Goal: Task Accomplishment & Management: Contribute content

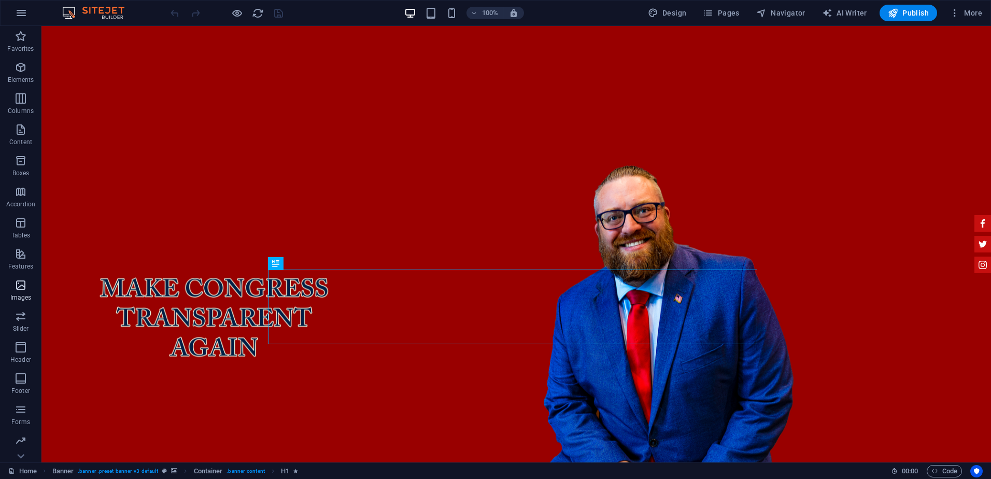
click at [25, 292] on span "Images" at bounding box center [20, 291] width 41 height 25
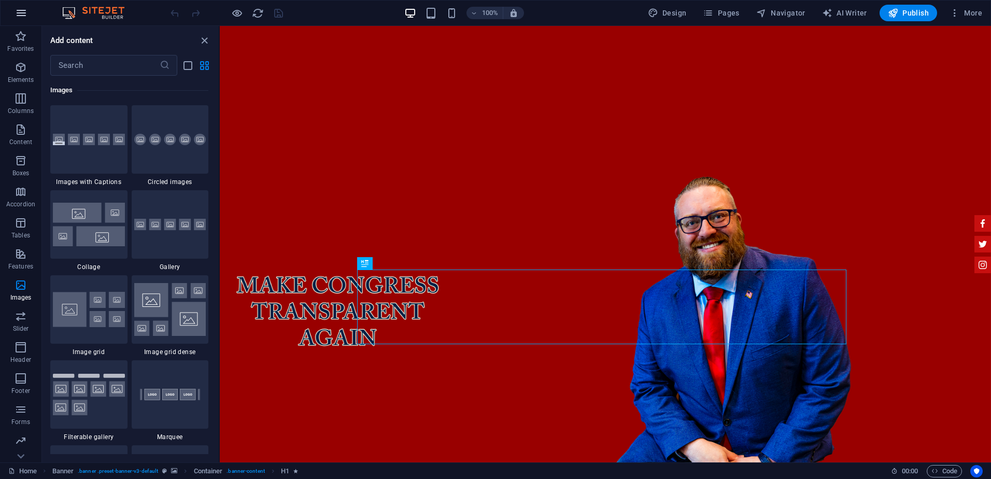
click at [22, 5] on button "button" at bounding box center [21, 13] width 25 height 25
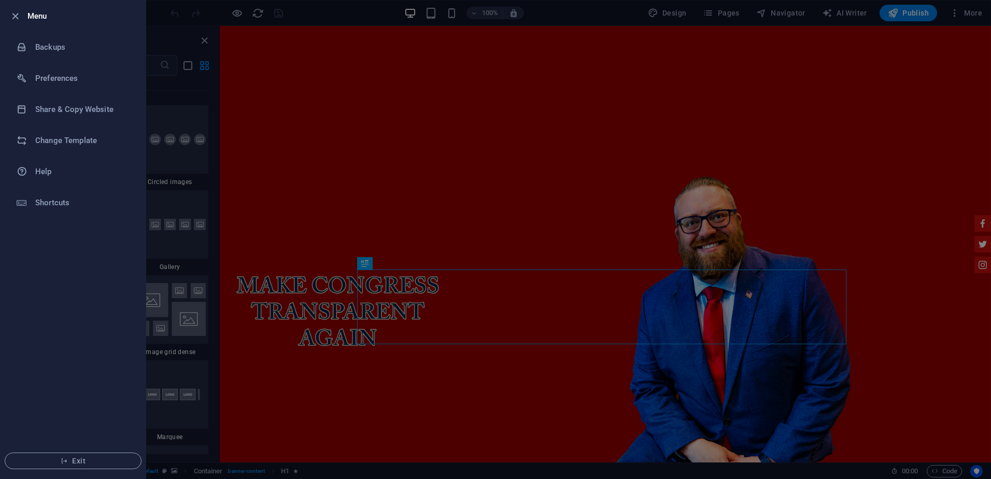
click at [183, 235] on div at bounding box center [495, 239] width 991 height 479
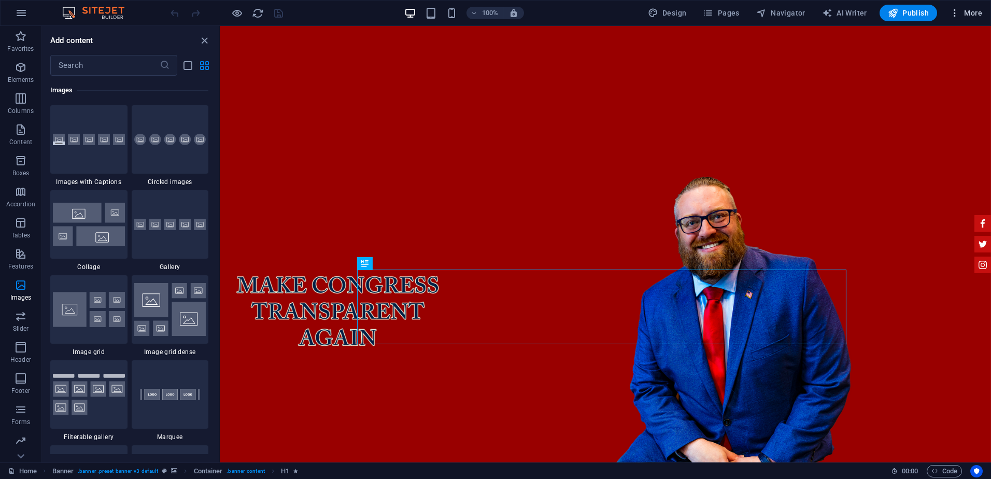
click at [971, 14] on span "More" at bounding box center [965, 13] width 33 height 10
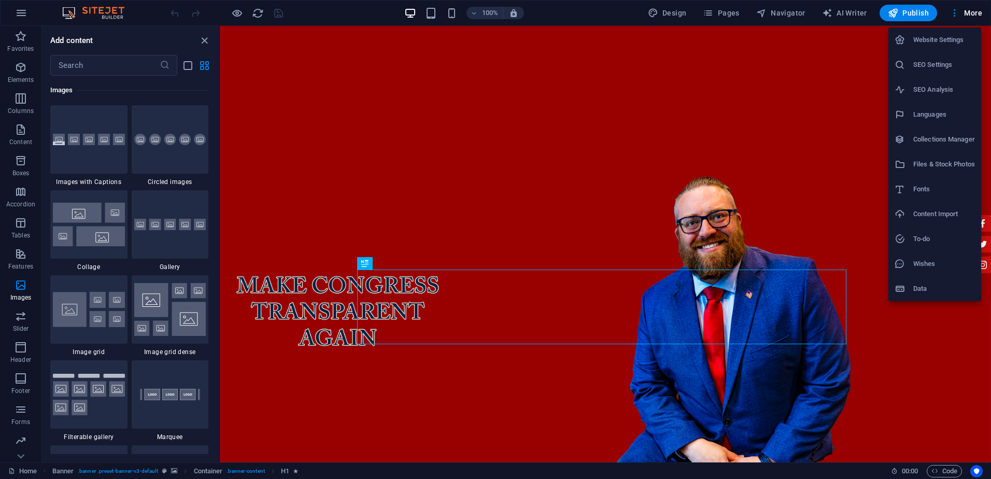
click at [945, 211] on h6 "Content Import" at bounding box center [944, 214] width 62 height 12
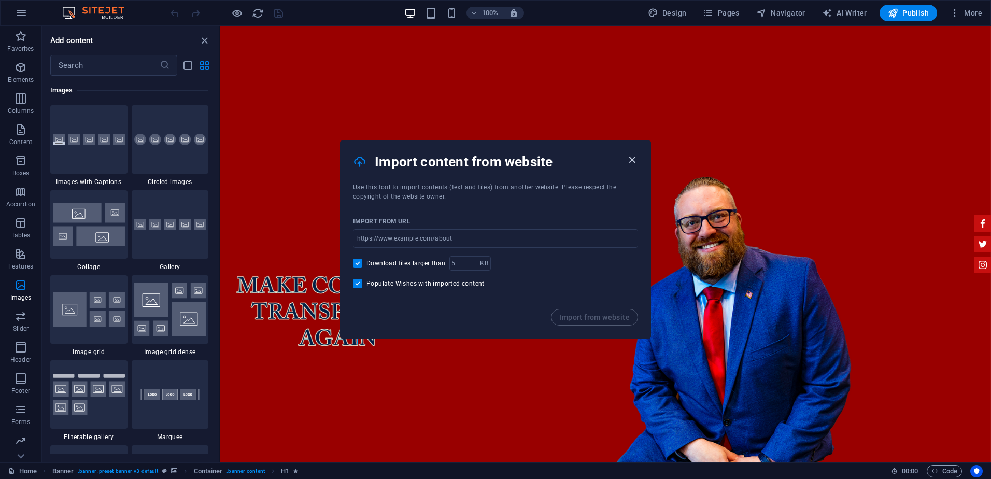
click at [636, 159] on icon "button" at bounding box center [632, 160] width 12 height 12
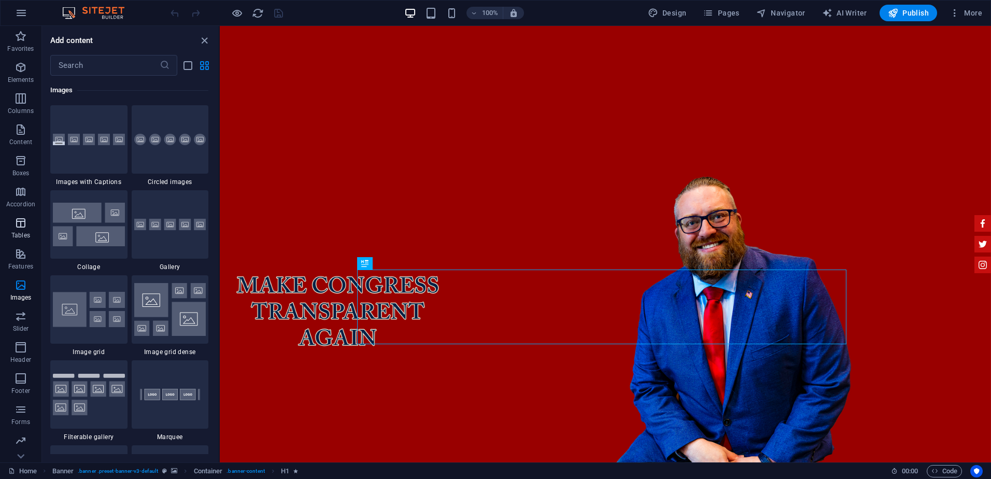
scroll to position [30, 0]
click at [25, 444] on icon "button" at bounding box center [21, 441] width 12 height 12
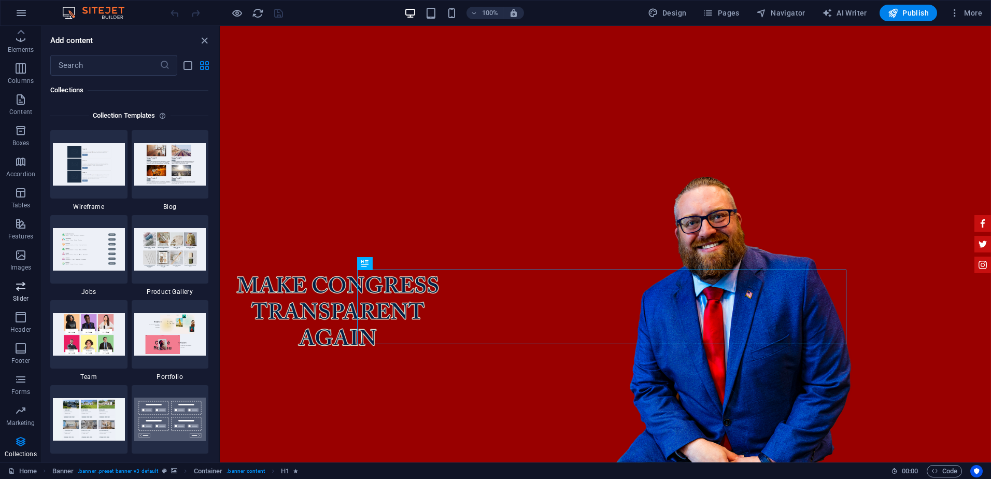
scroll to position [0, 0]
click at [954, 15] on icon "button" at bounding box center [954, 13] width 10 height 10
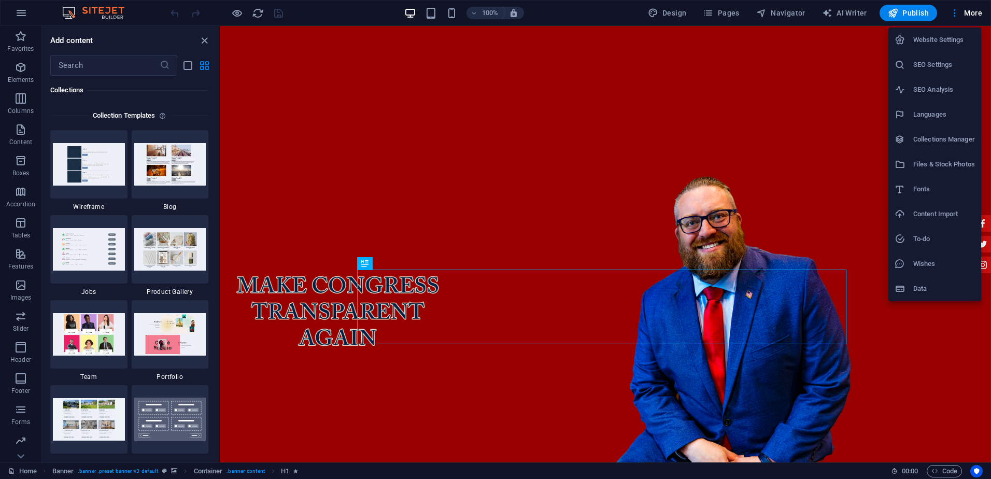
click at [922, 286] on h6 "Data" at bounding box center [944, 288] width 62 height 12
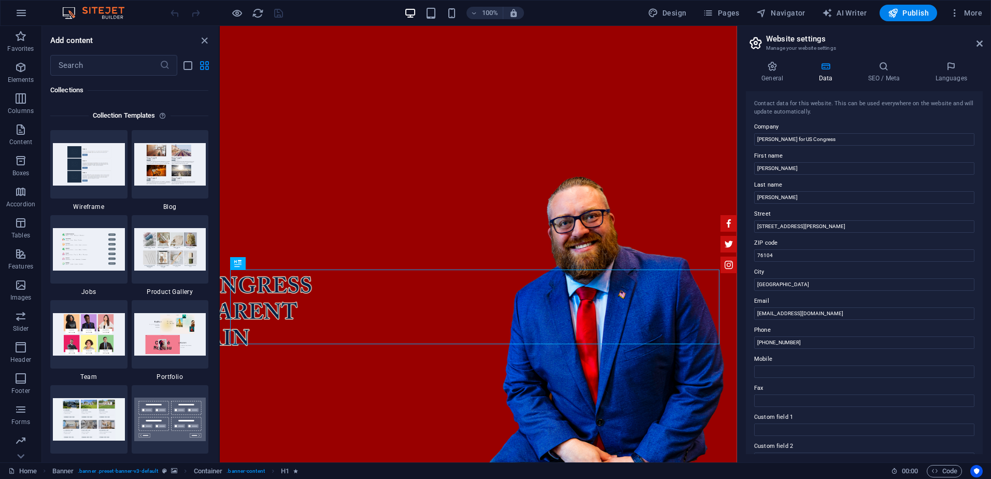
click at [986, 42] on aside "Website settings Manage your website settings General Data SEO / Meta Languages…" at bounding box center [864, 244] width 254 height 436
click at [976, 40] on icon at bounding box center [979, 43] width 6 height 8
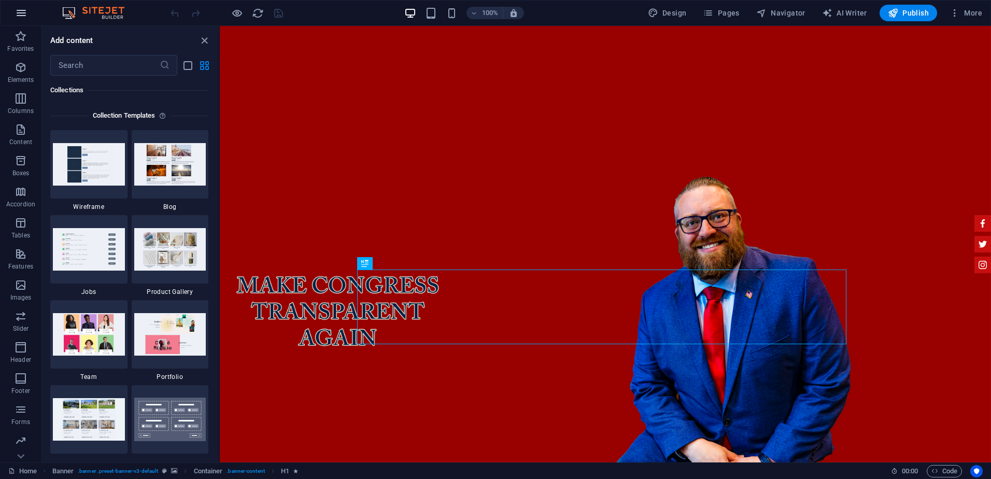
click at [19, 15] on icon "button" at bounding box center [21, 13] width 12 height 12
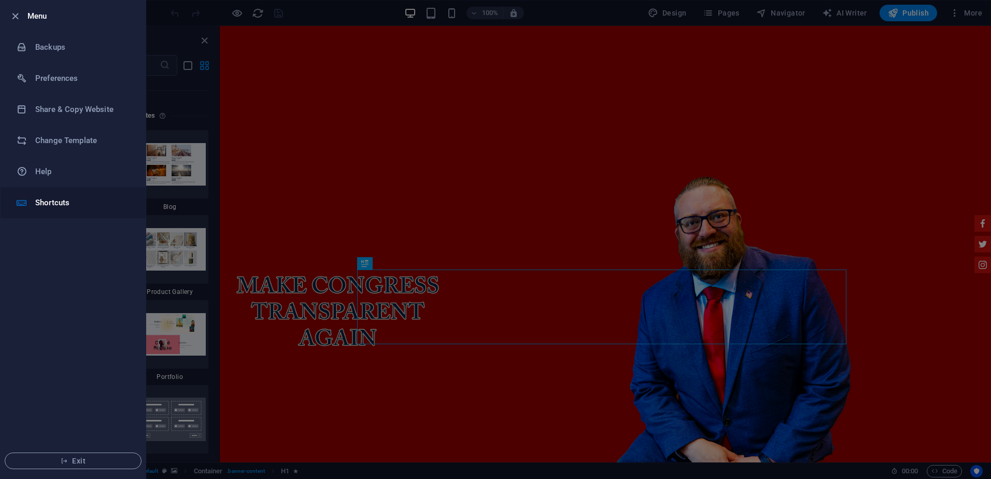
click at [49, 204] on h6 "Shortcuts" at bounding box center [83, 202] width 96 height 12
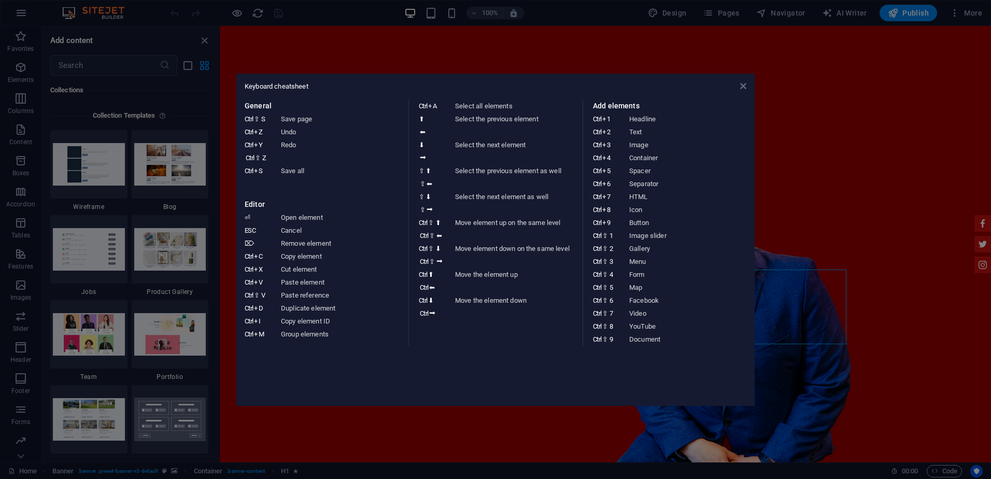
drag, startPoint x: 740, startPoint y: 85, endPoint x: 415, endPoint y: 44, distance: 328.0
click at [740, 85] on icon at bounding box center [743, 86] width 6 height 8
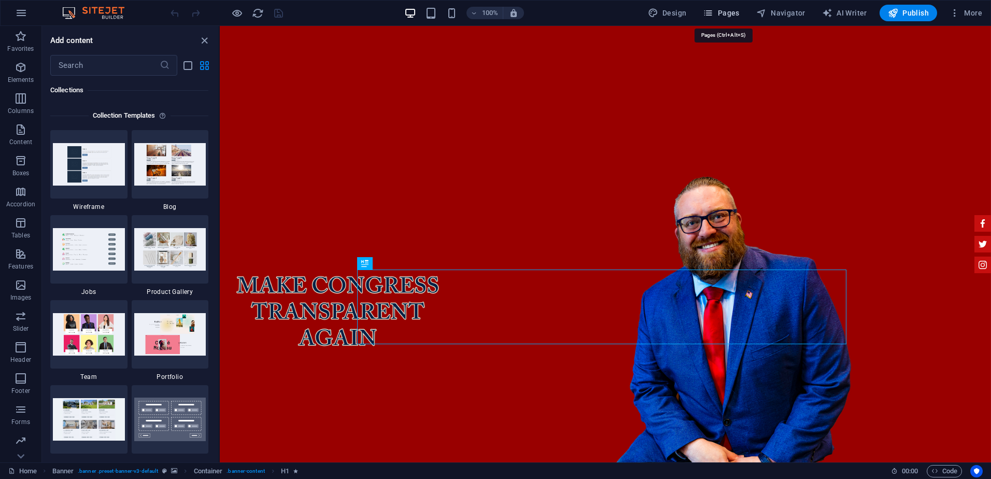
click at [713, 9] on icon "button" at bounding box center [708, 13] width 10 height 10
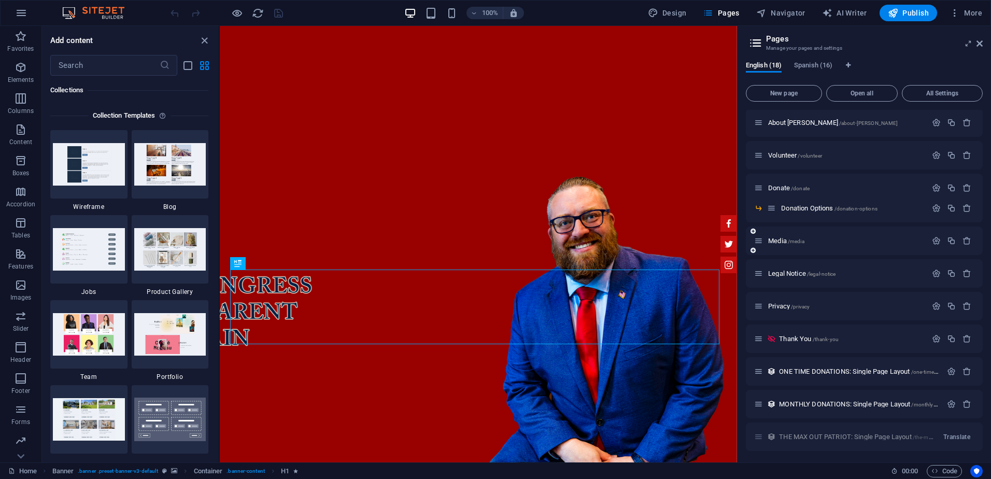
scroll to position [189, 0]
click at [781, 90] on span "New page" at bounding box center [783, 93] width 67 height 6
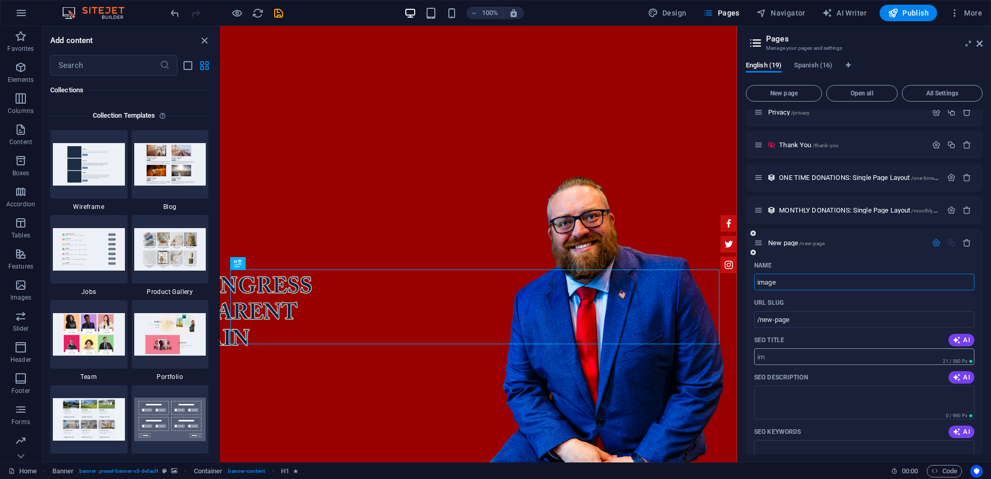
type input "image"
type input "/im"
type input "image uplo"
type input "/image-u"
type input "image upload"
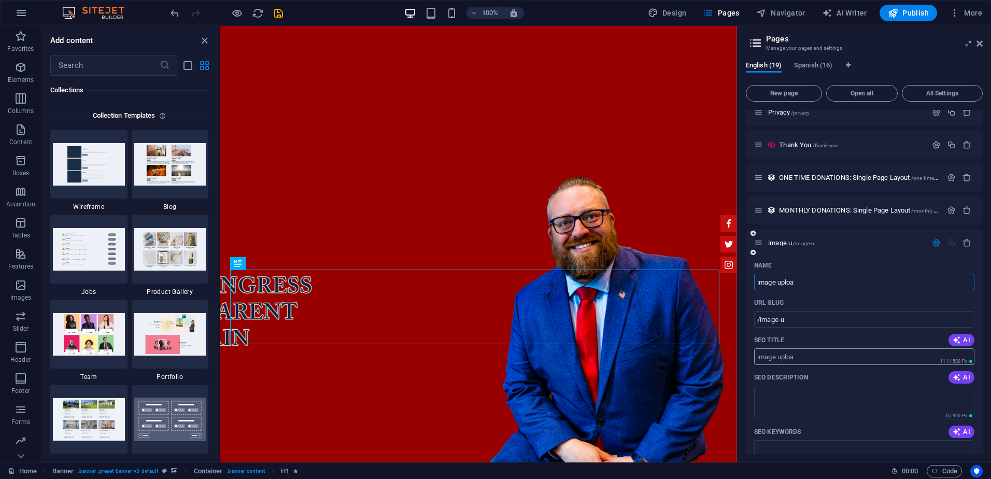
type input "/image-uploa"
type input "image upload"
type input "/image-upload"
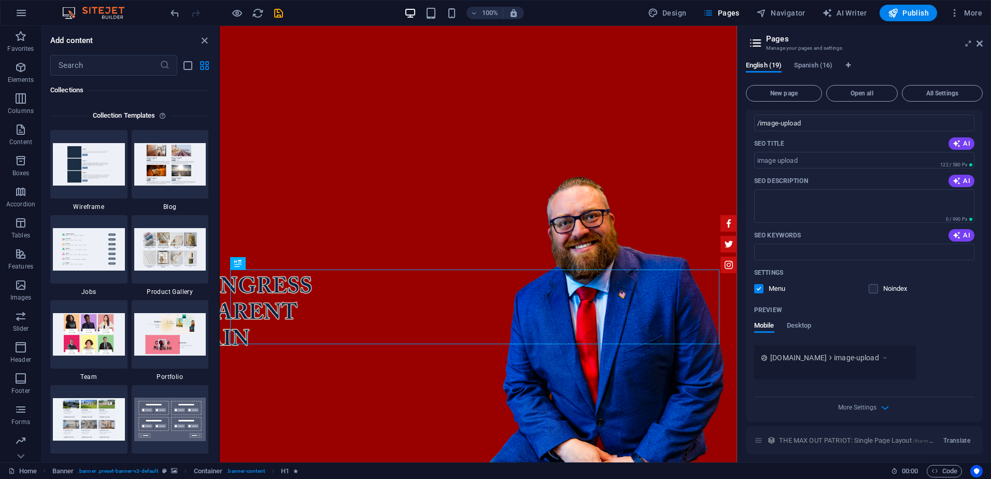
scroll to position [583, 0]
type input "image upload"
click at [758, 288] on label at bounding box center [758, 283] width 9 height 9
click at [0, 0] on input "checkbox" at bounding box center [0, 0] width 0 height 0
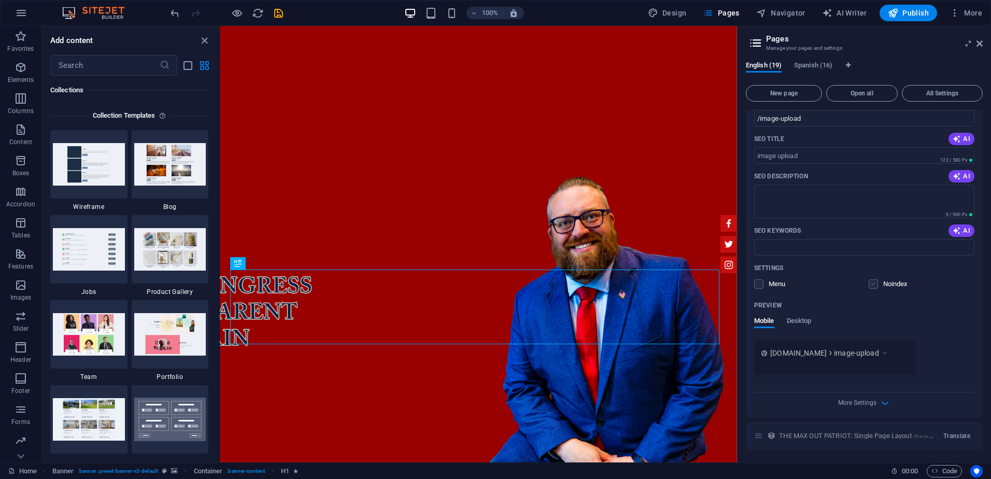
click at [871, 286] on label at bounding box center [872, 283] width 9 height 9
click at [0, 0] on input "checkbox" at bounding box center [0, 0] width 0 height 0
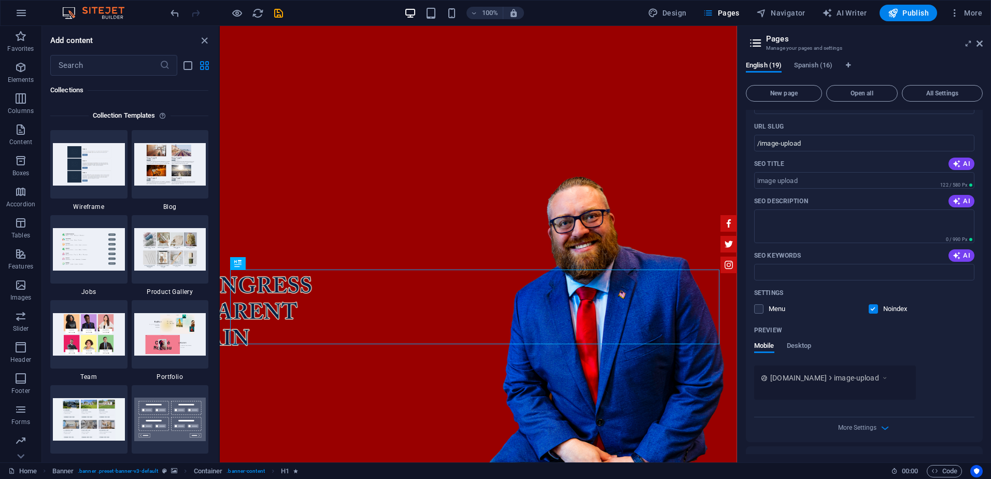
scroll to position [479, 0]
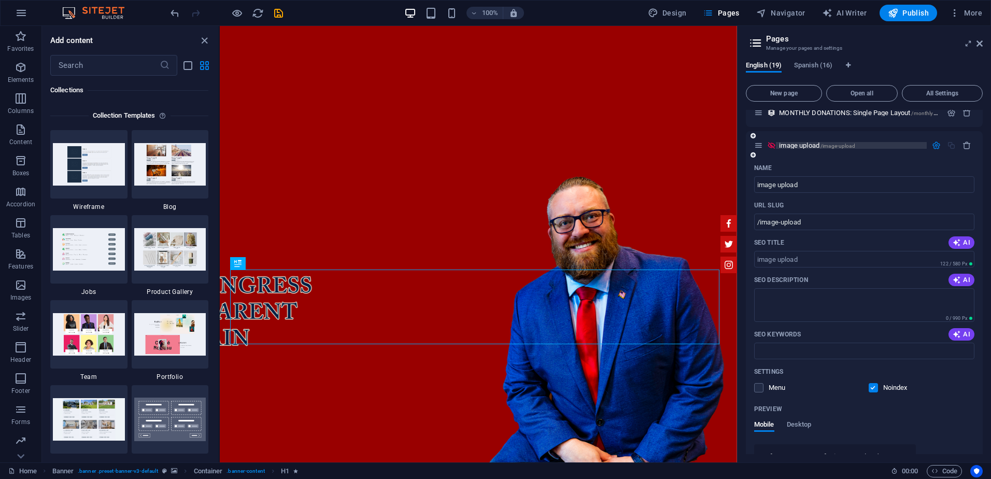
click at [836, 146] on span "/image-upload" at bounding box center [837, 146] width 35 height 6
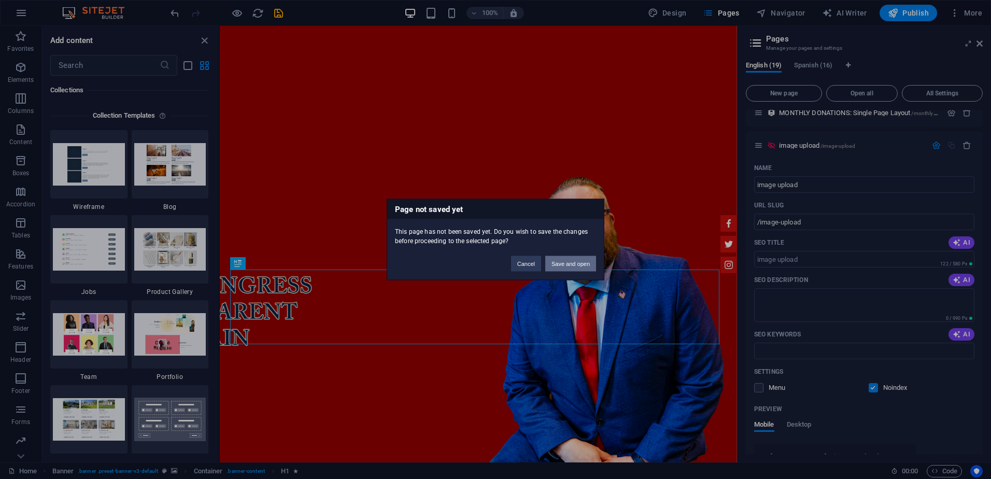
click at [571, 261] on button "Save and open" at bounding box center [570, 264] width 51 height 16
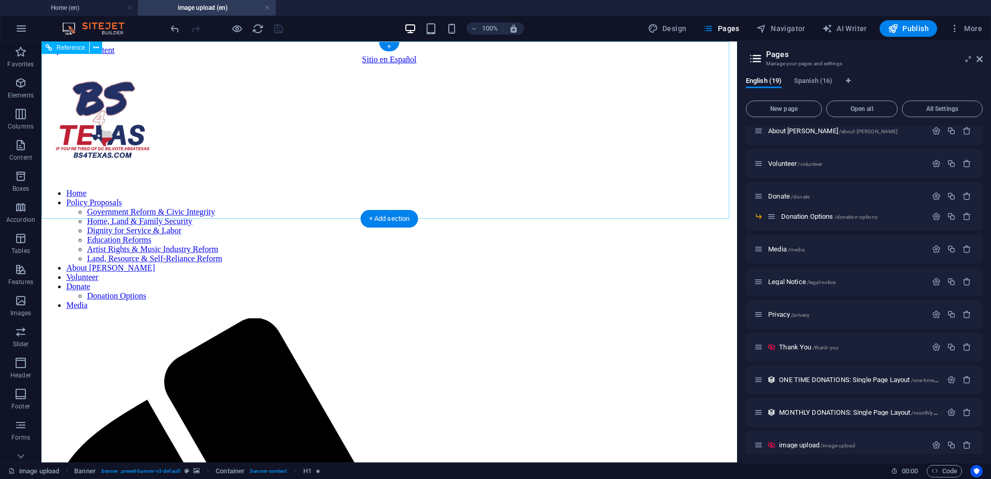
scroll to position [0, 0]
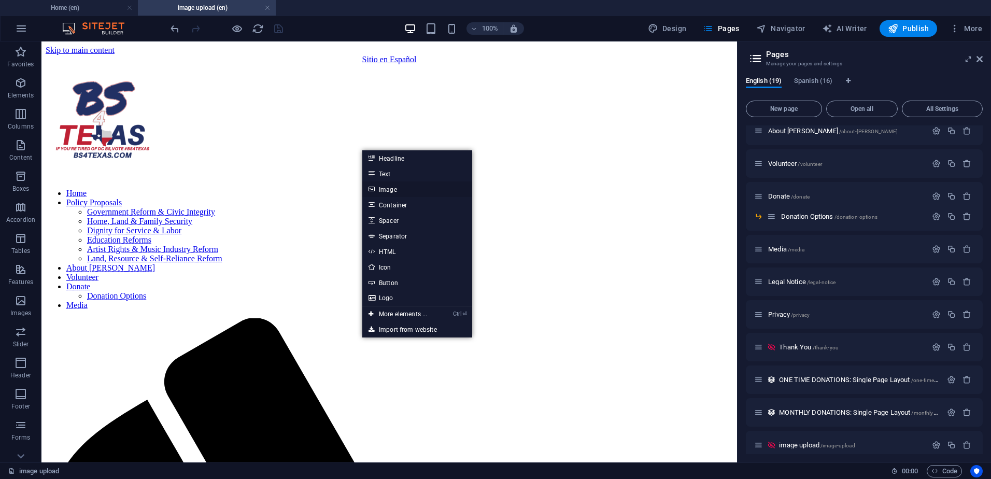
click at [392, 185] on link "Image" at bounding box center [417, 189] width 110 height 16
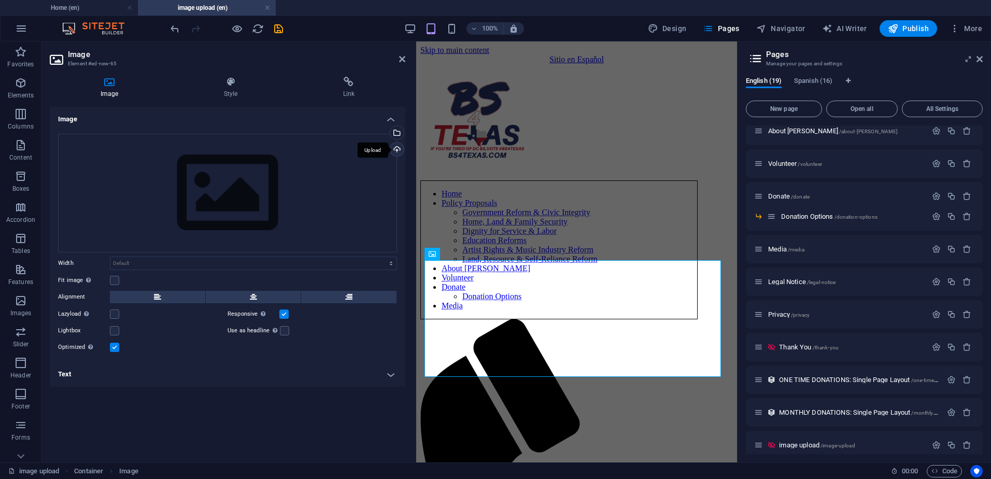
click at [400, 152] on div "Upload" at bounding box center [396, 150] width 16 height 16
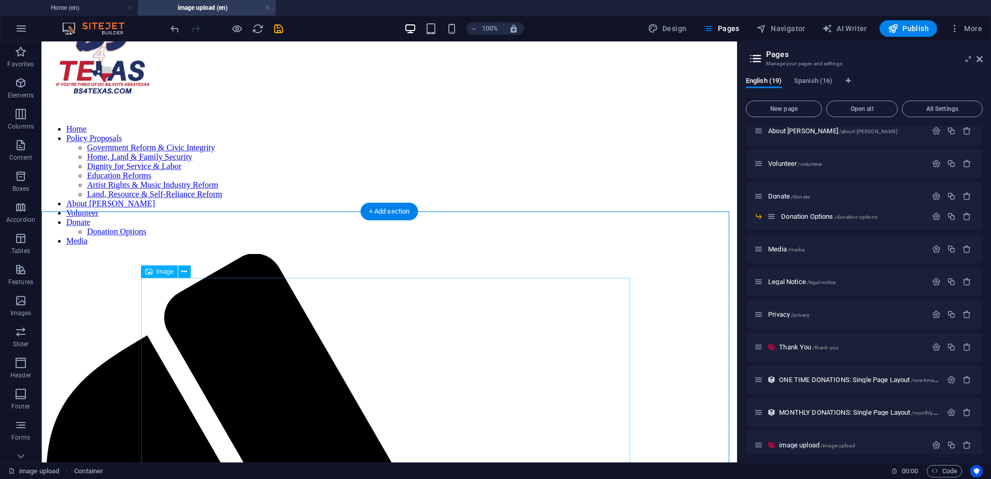
scroll to position [69, 0]
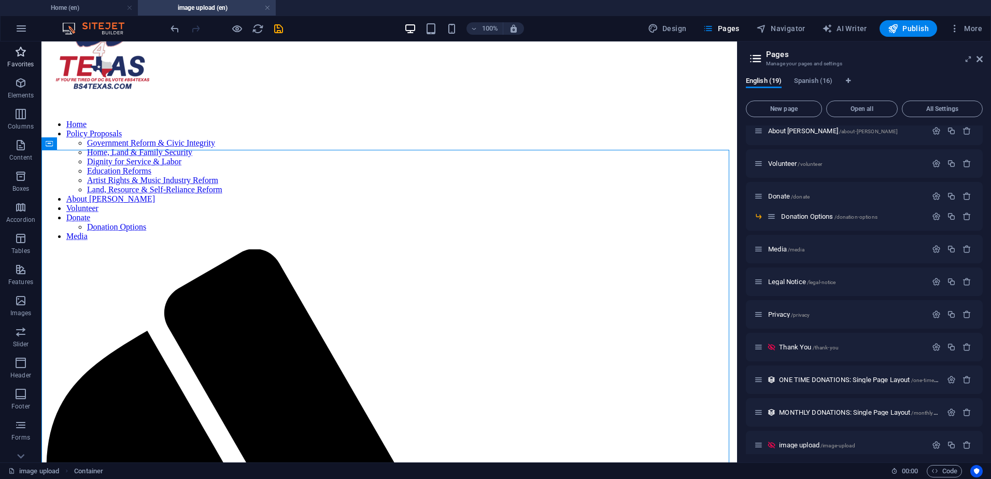
click at [22, 65] on p "Favorites" at bounding box center [20, 64] width 26 height 8
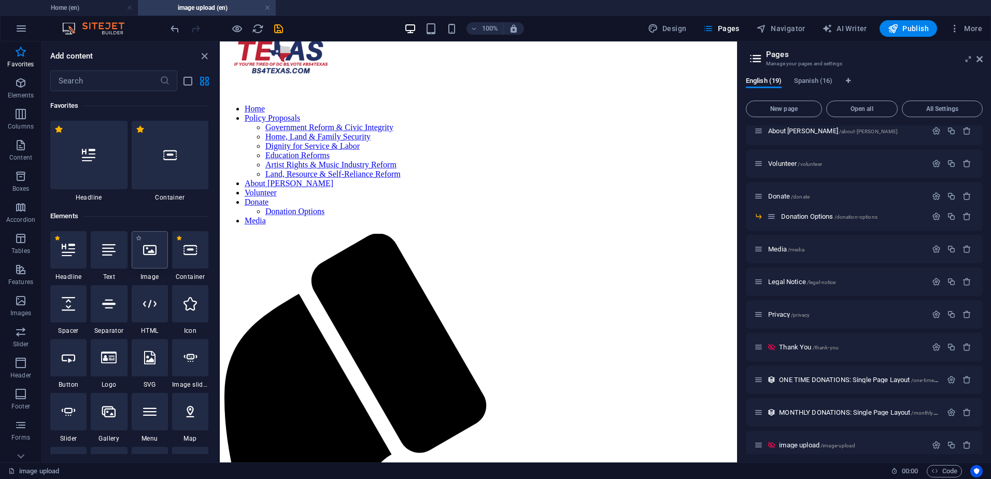
scroll to position [125, 0]
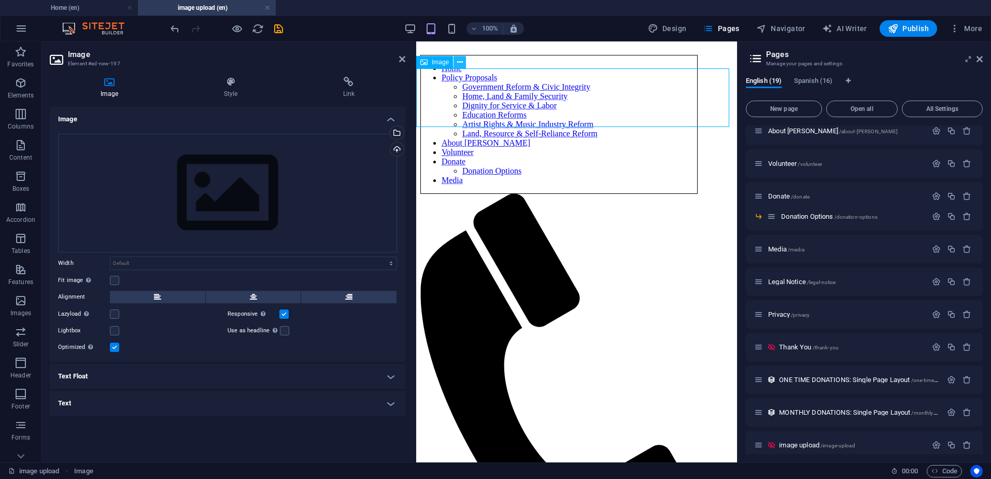
click at [460, 61] on icon at bounding box center [460, 62] width 6 height 11
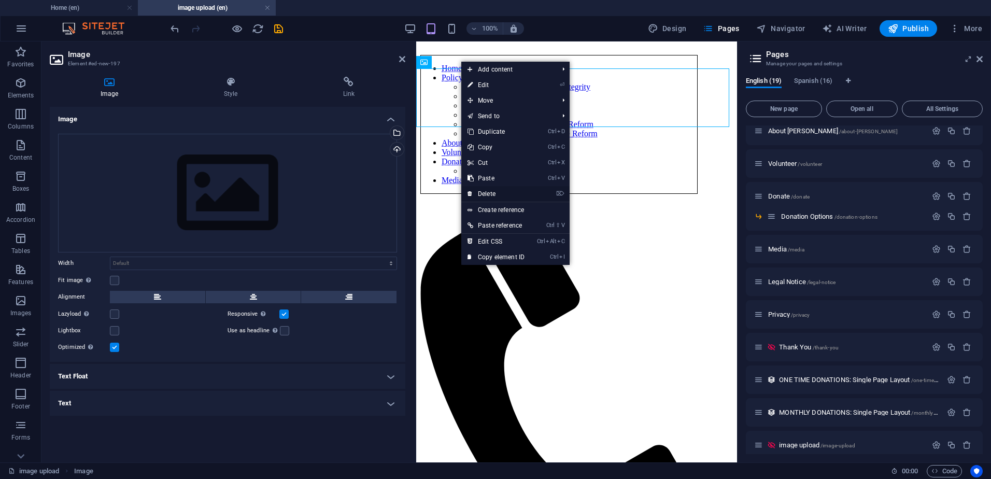
click at [488, 191] on link "⌦ Delete" at bounding box center [495, 194] width 69 height 16
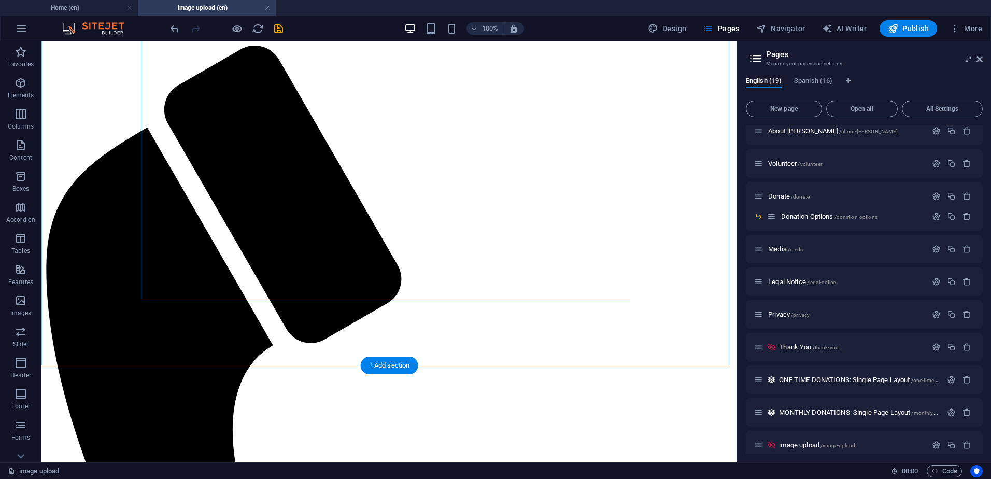
scroll to position [302, 0]
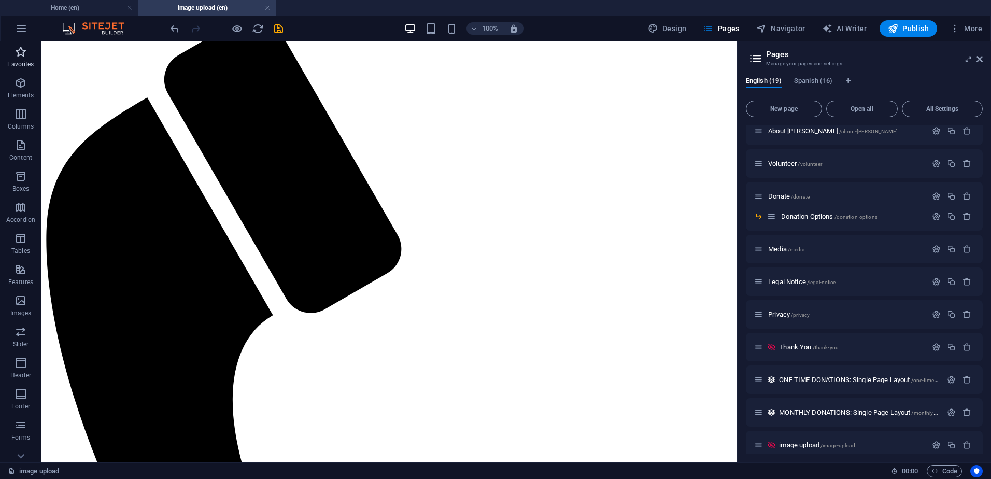
click at [23, 55] on icon "button" at bounding box center [21, 52] width 12 height 12
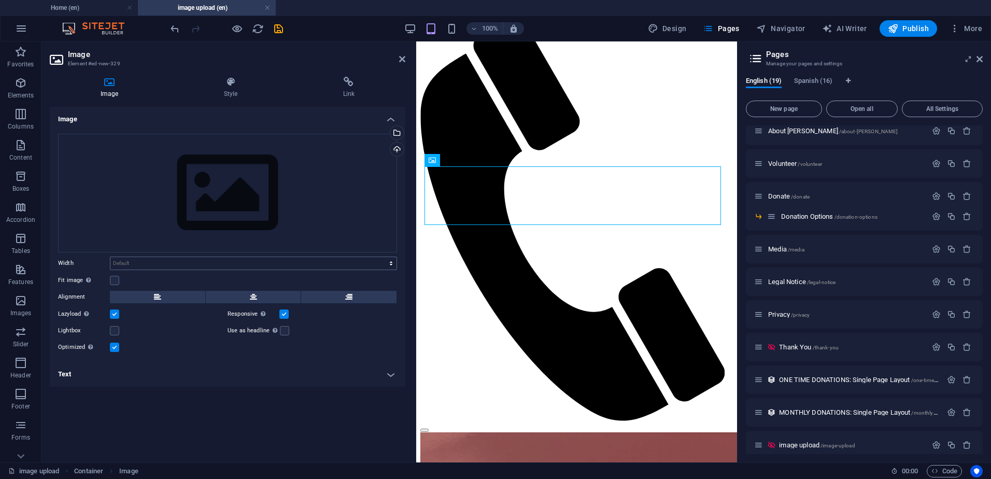
scroll to position [277, 0]
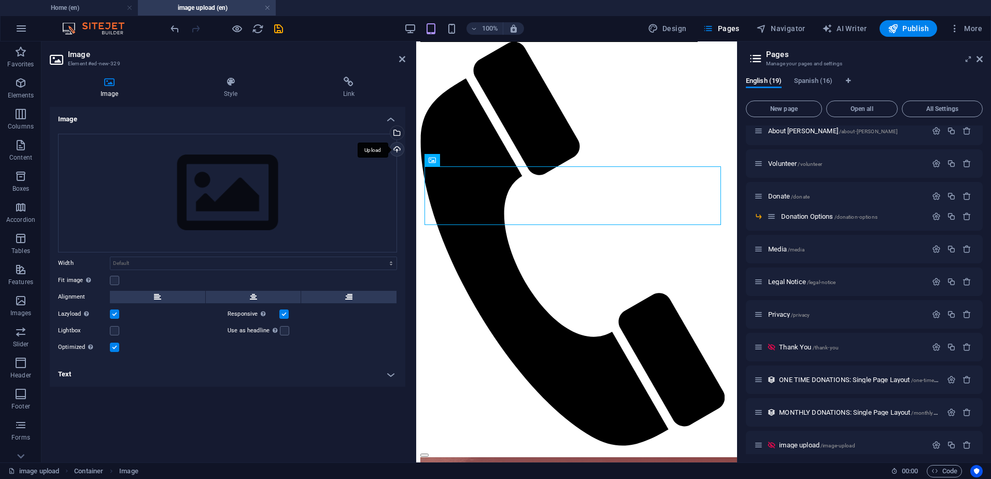
click at [401, 149] on div "Upload" at bounding box center [396, 150] width 16 height 16
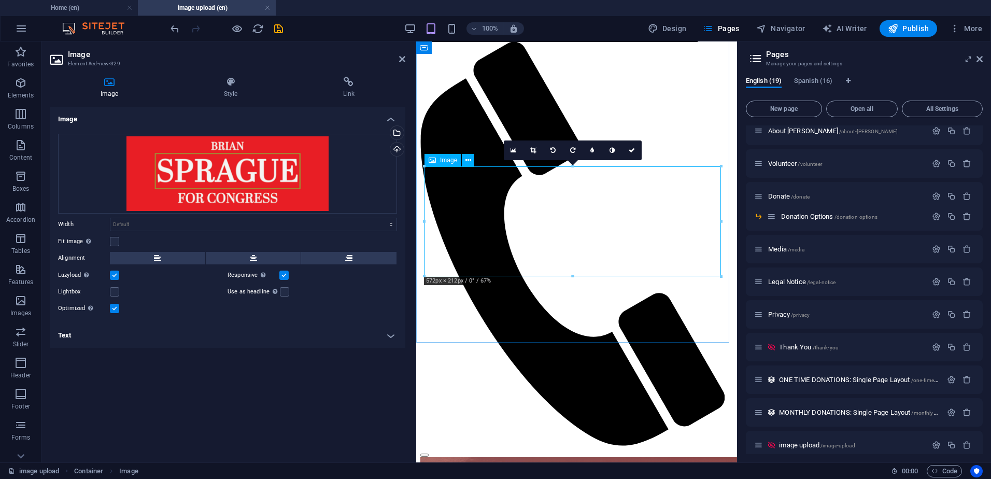
click at [401, 56] on icon at bounding box center [402, 59] width 6 height 8
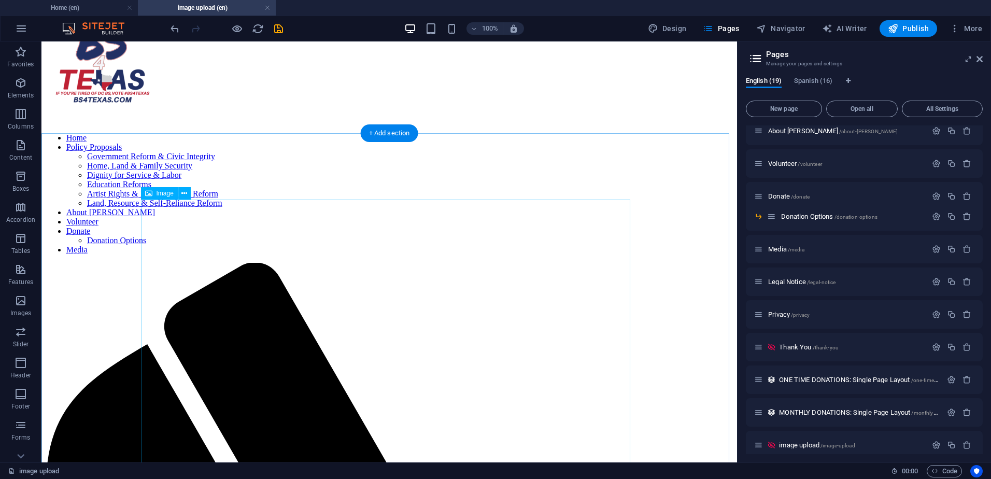
scroll to position [104, 0]
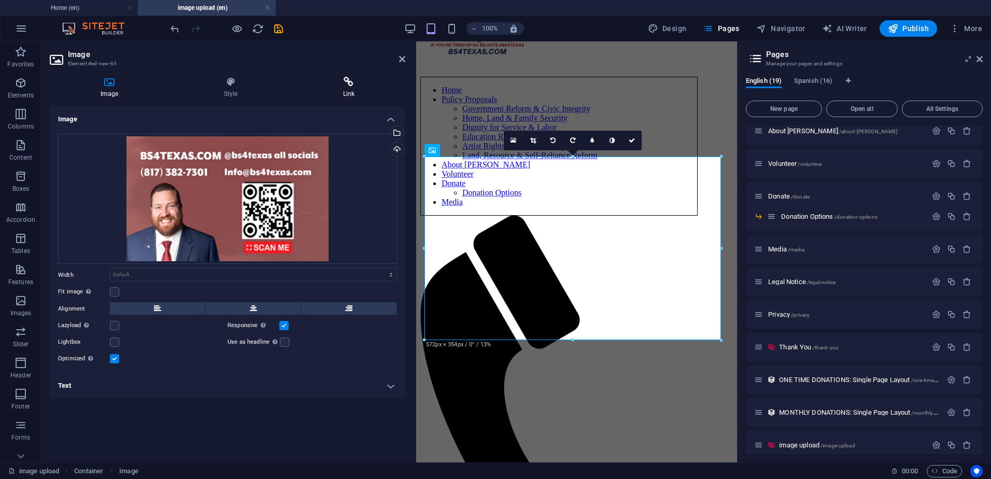
click at [352, 89] on h4 "Link" at bounding box center [348, 88] width 113 height 22
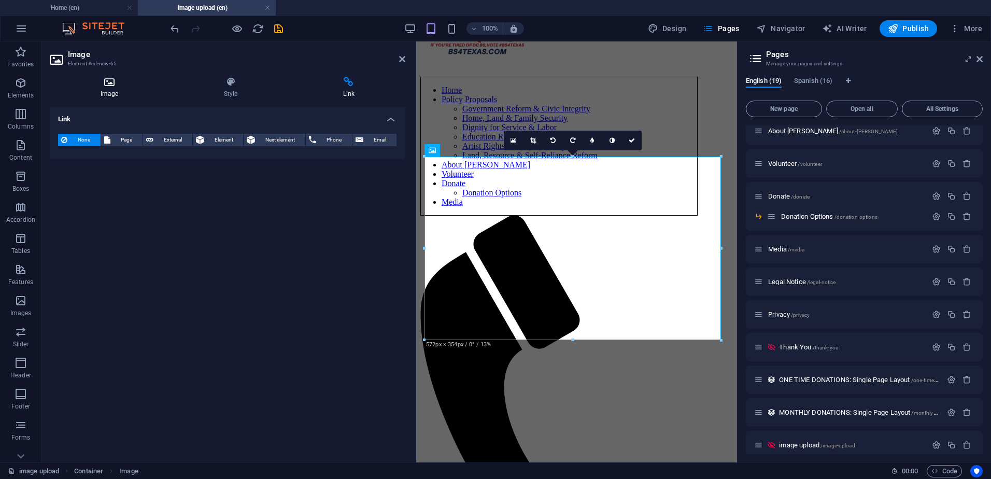
click at [109, 84] on icon at bounding box center [109, 82] width 119 height 10
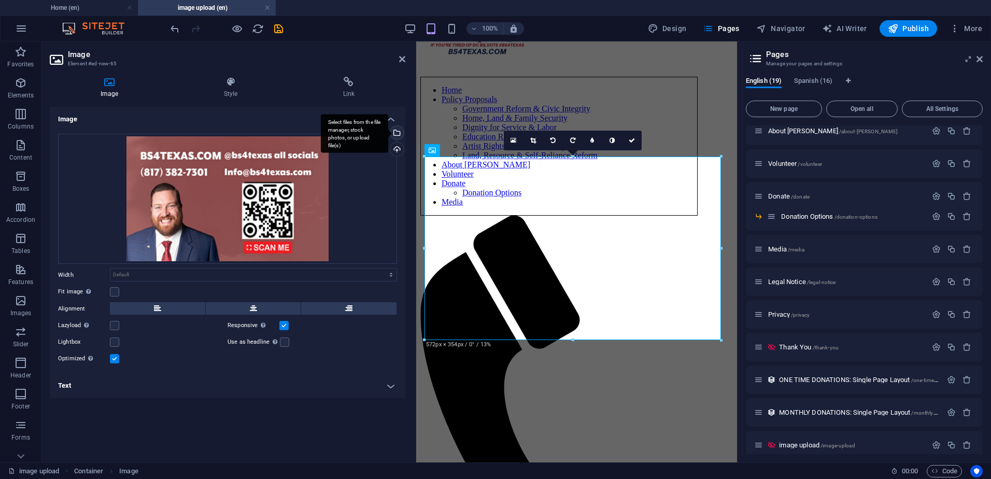
click at [397, 134] on div "Select files from the file manager, stock photos, or upload file(s)" at bounding box center [396, 134] width 16 height 16
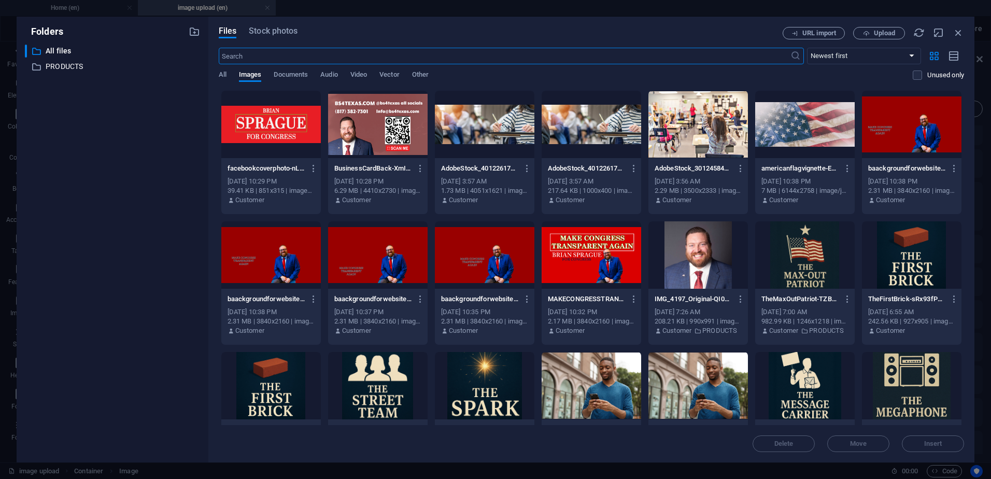
scroll to position [116, 0]
click at [377, 143] on div at bounding box center [377, 124] width 99 height 67
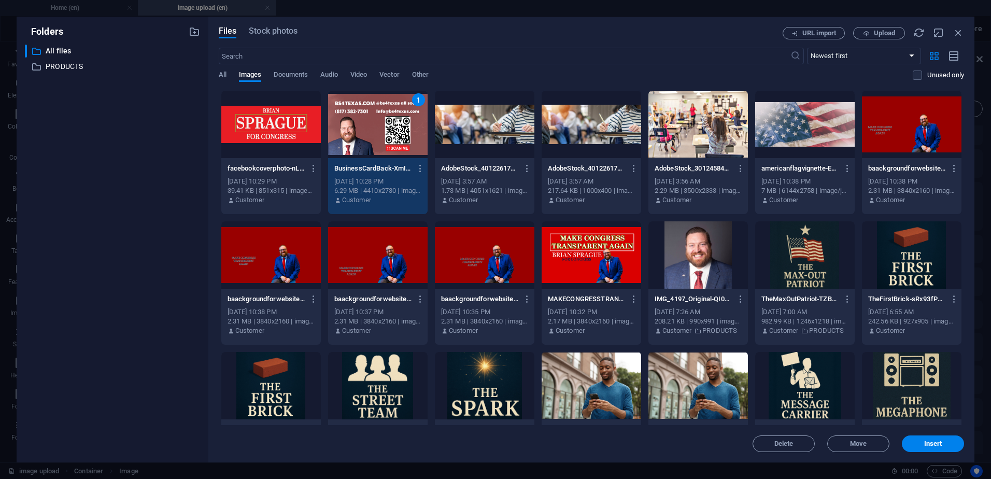
click at [377, 143] on div "1" at bounding box center [377, 124] width 99 height 67
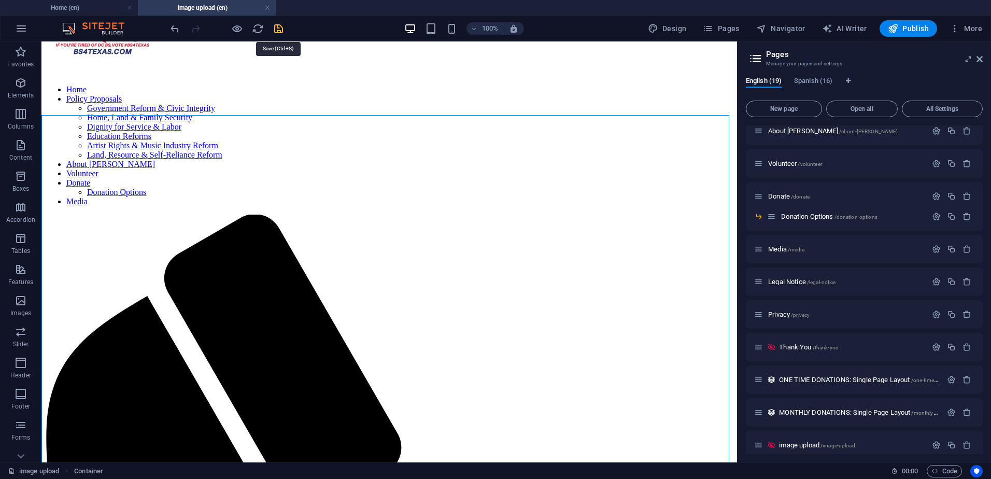
click at [277, 27] on icon "save" at bounding box center [279, 29] width 12 height 12
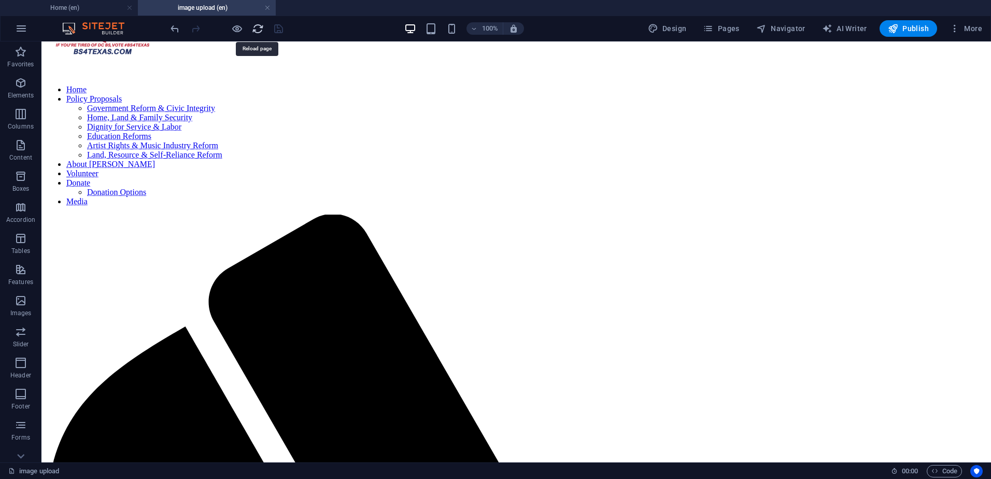
click at [261, 27] on icon "reload" at bounding box center [258, 29] width 12 height 12
drag, startPoint x: 447, startPoint y: 297, endPoint x: 74, endPoint y: 297, distance: 373.0
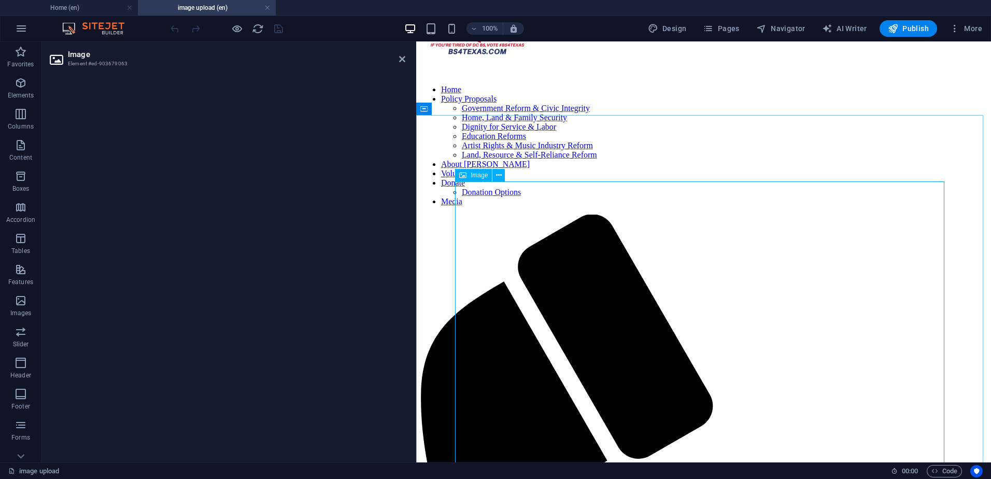
click at [402, 59] on icon at bounding box center [402, 59] width 6 height 8
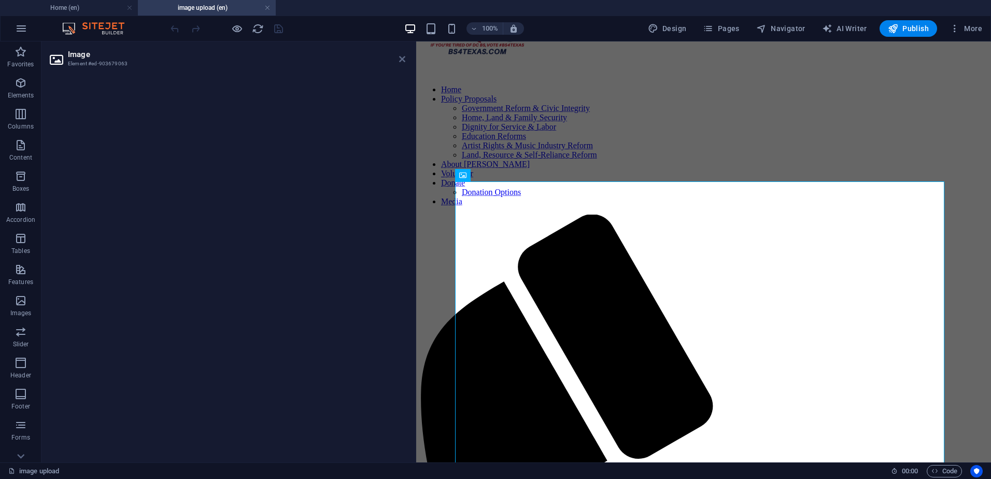
click at [401, 58] on icon at bounding box center [402, 59] width 6 height 8
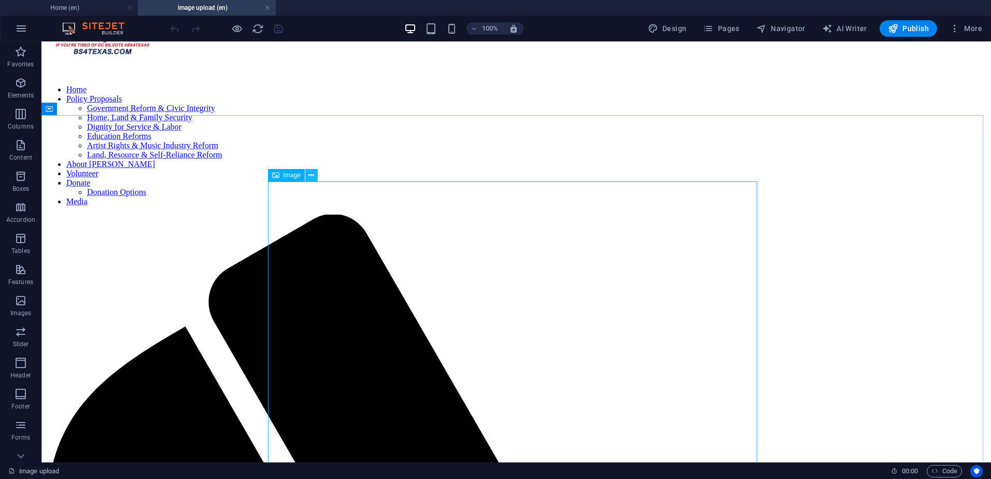
click at [312, 175] on icon at bounding box center [311, 175] width 6 height 11
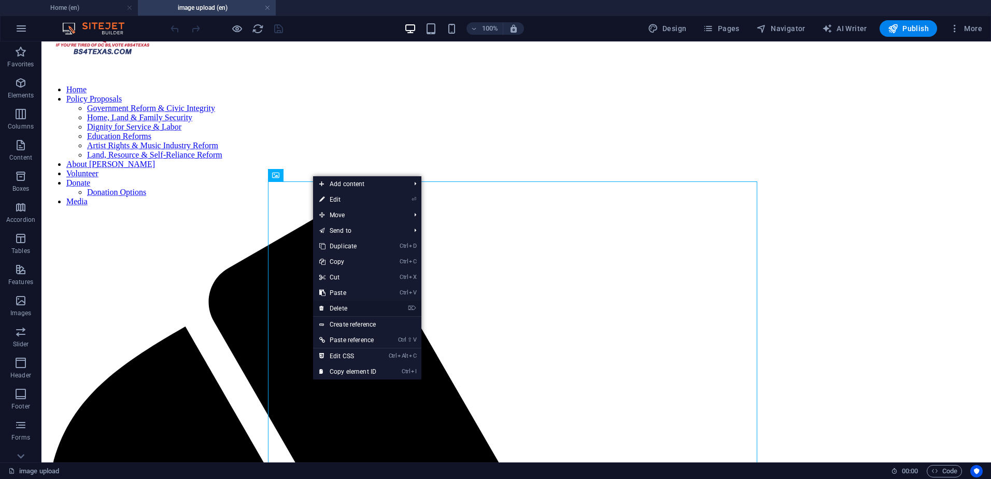
click at [356, 307] on link "⌦ Delete" at bounding box center [347, 309] width 69 height 16
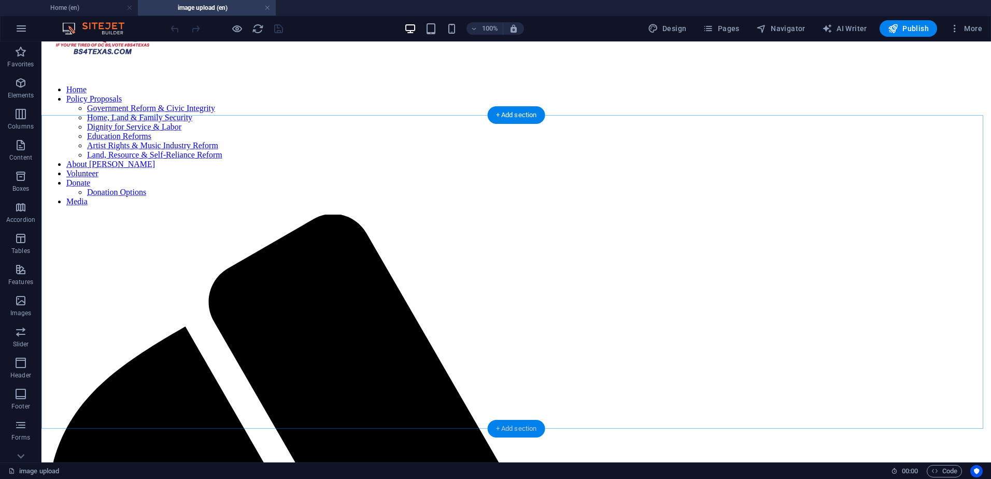
click at [507, 429] on div "+ Add section" at bounding box center [517, 429] width 58 height 18
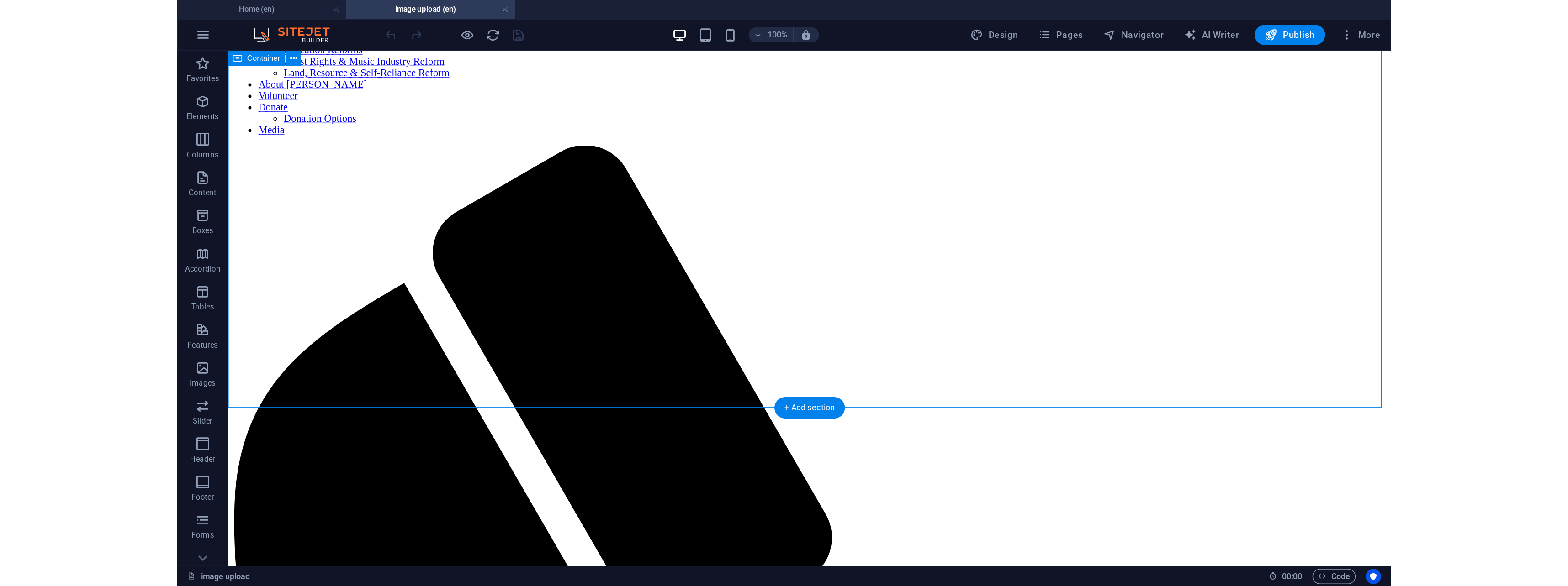
scroll to position [122, 0]
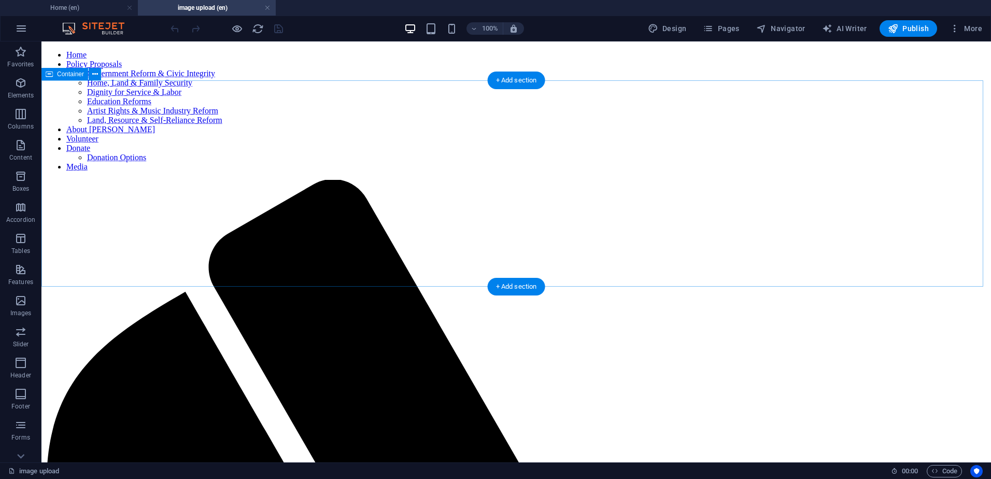
click at [16, 55] on icon "button" at bounding box center [21, 52] width 12 height 12
click at [22, 58] on icon "button" at bounding box center [21, 52] width 12 height 12
click at [21, 54] on icon "button" at bounding box center [21, 52] width 12 height 12
click at [24, 26] on icon "button" at bounding box center [21, 28] width 12 height 12
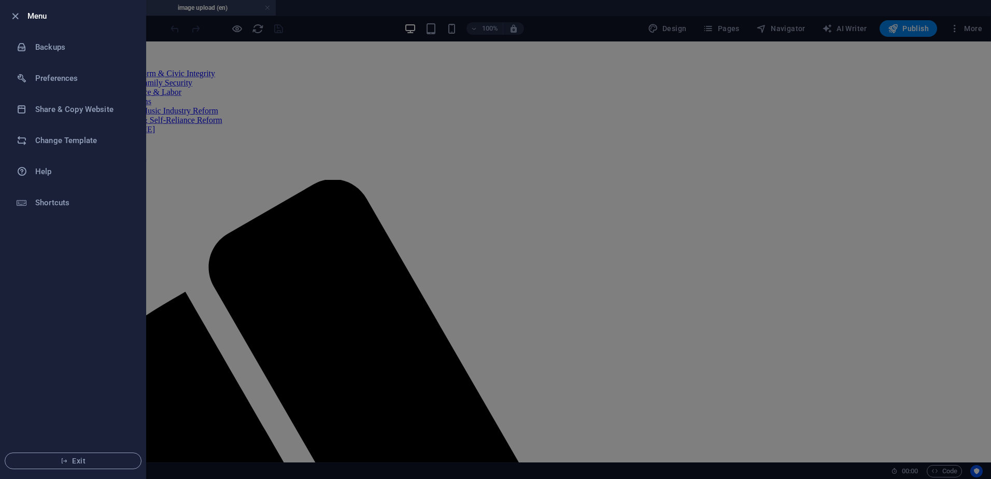
click at [207, 88] on div at bounding box center [495, 239] width 991 height 479
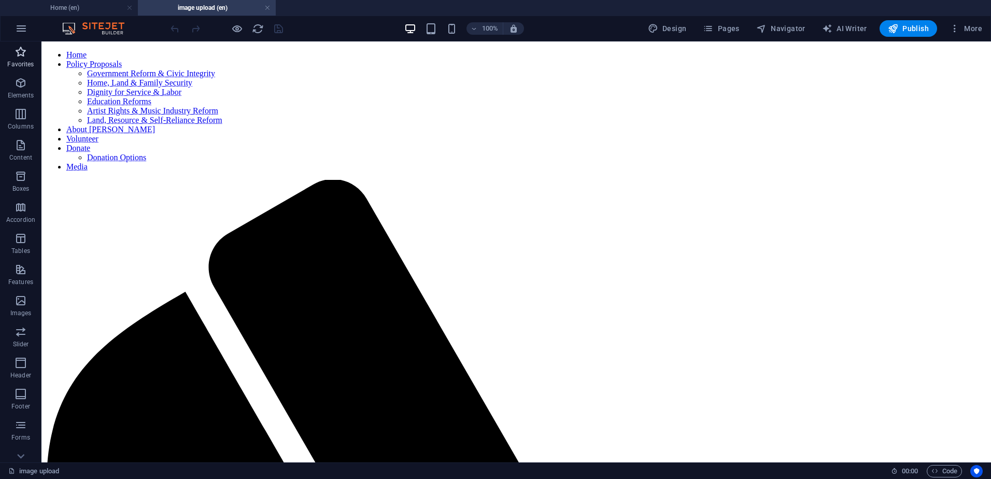
click at [22, 55] on icon "button" at bounding box center [21, 52] width 12 height 12
drag, startPoint x: 21, startPoint y: 169, endPoint x: 21, endPoint y: 176, distance: 6.2
click at [21, 175] on button "Boxes" at bounding box center [20, 181] width 41 height 31
click at [21, 176] on icon "button" at bounding box center [21, 176] width 12 height 12
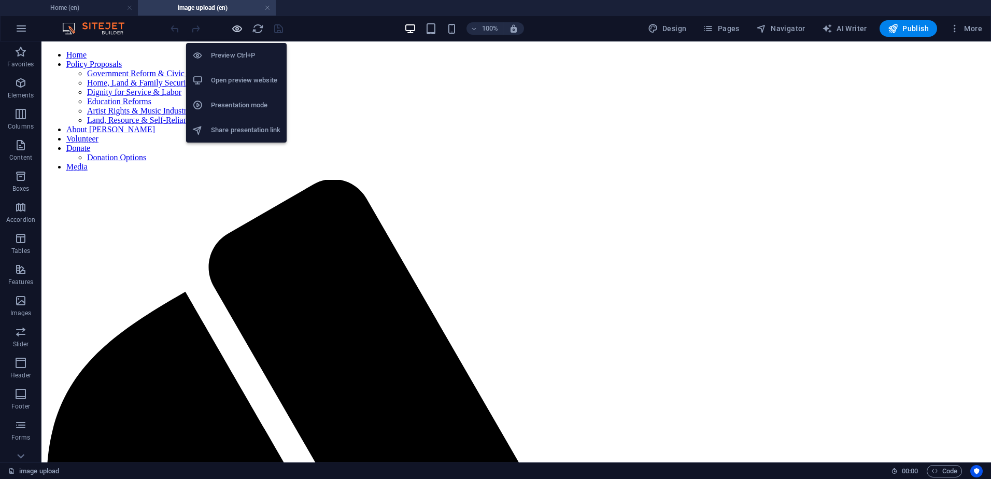
click at [232, 26] on icon "button" at bounding box center [237, 29] width 12 height 12
click at [235, 26] on icon "button" at bounding box center [237, 29] width 12 height 12
click at [236, 28] on icon "button" at bounding box center [237, 29] width 12 height 12
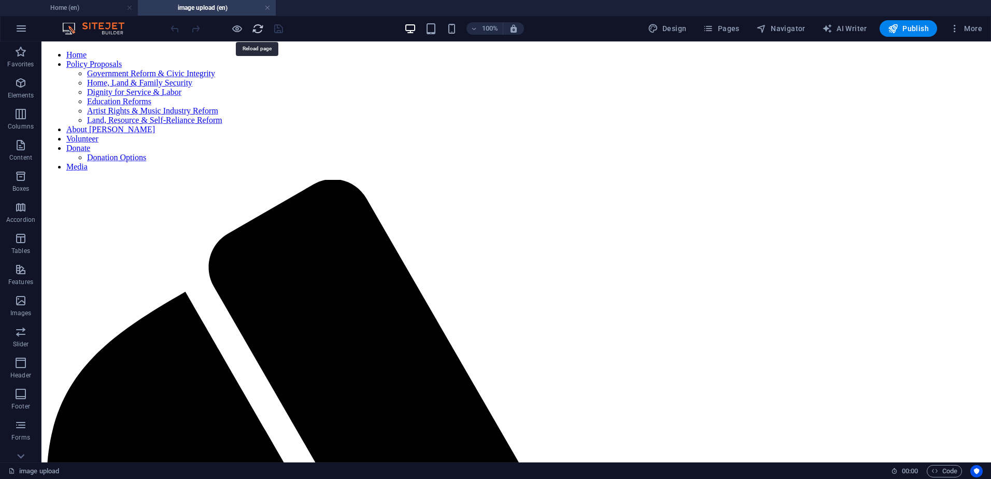
click at [261, 30] on icon "reload" at bounding box center [258, 29] width 12 height 12
click at [264, 7] on link at bounding box center [267, 8] width 6 height 10
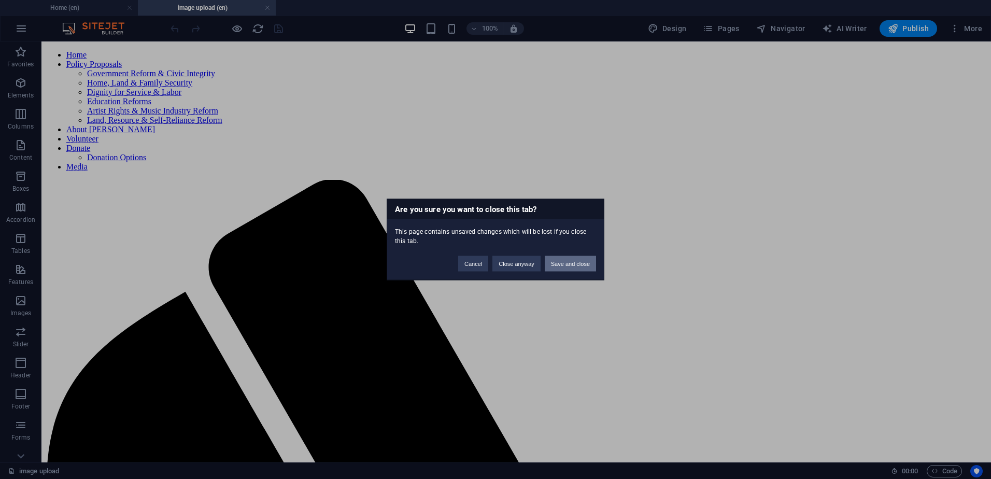
click at [571, 265] on button "Save and close" at bounding box center [570, 264] width 51 height 16
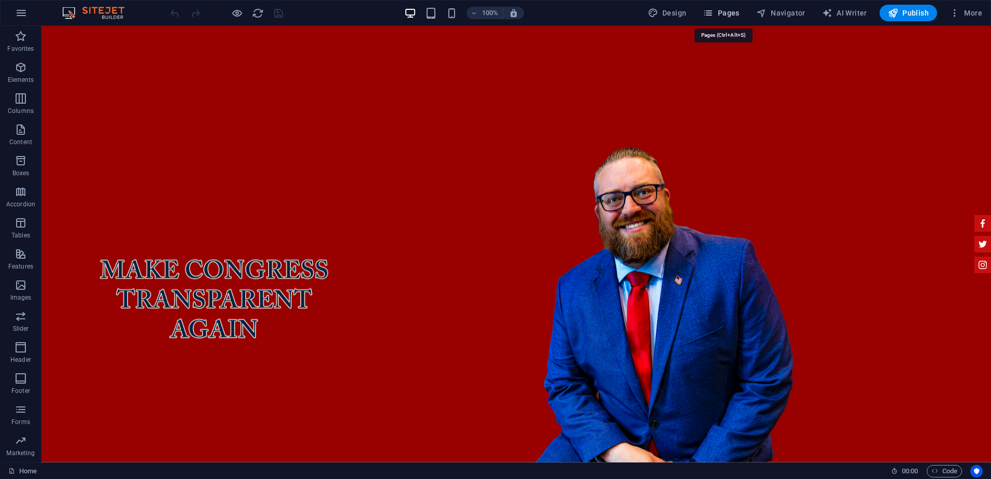
click at [721, 13] on span "Pages" at bounding box center [721, 13] width 36 height 10
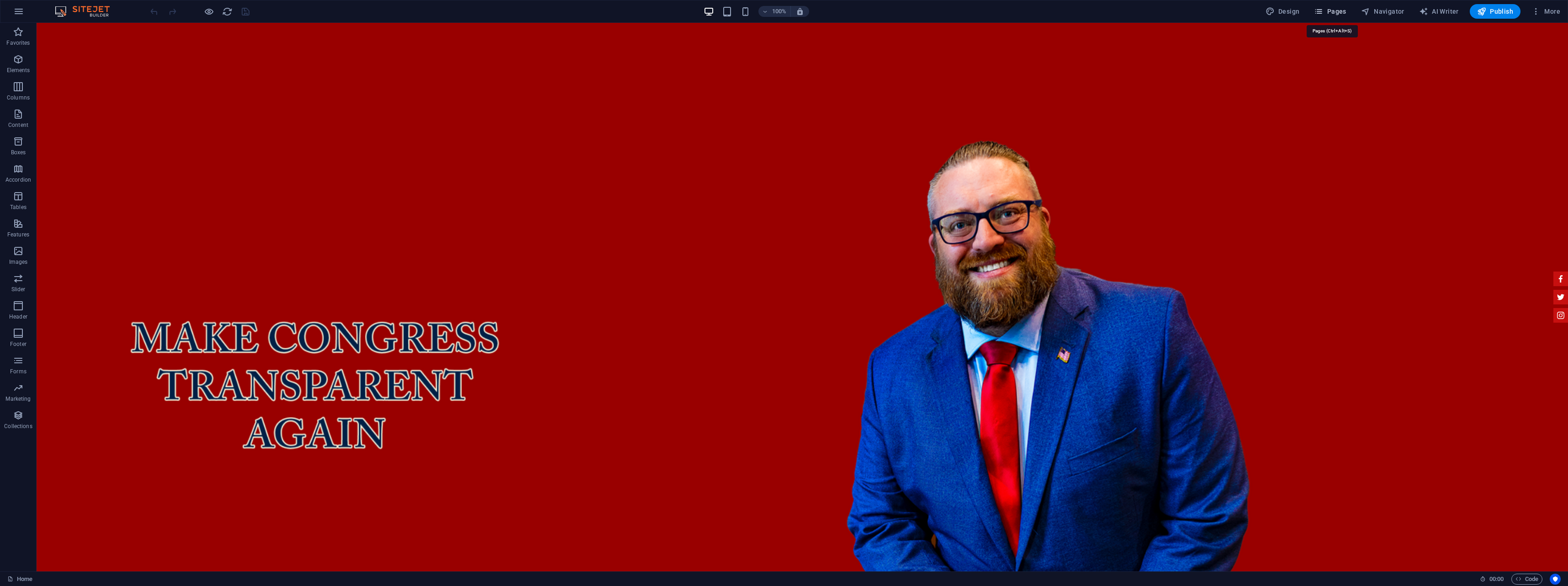
click at [873, 11] on span "Pages" at bounding box center [1330, 11] width 32 height 9
click at [1323, 11] on icon "button" at bounding box center [1318, 11] width 9 height 9
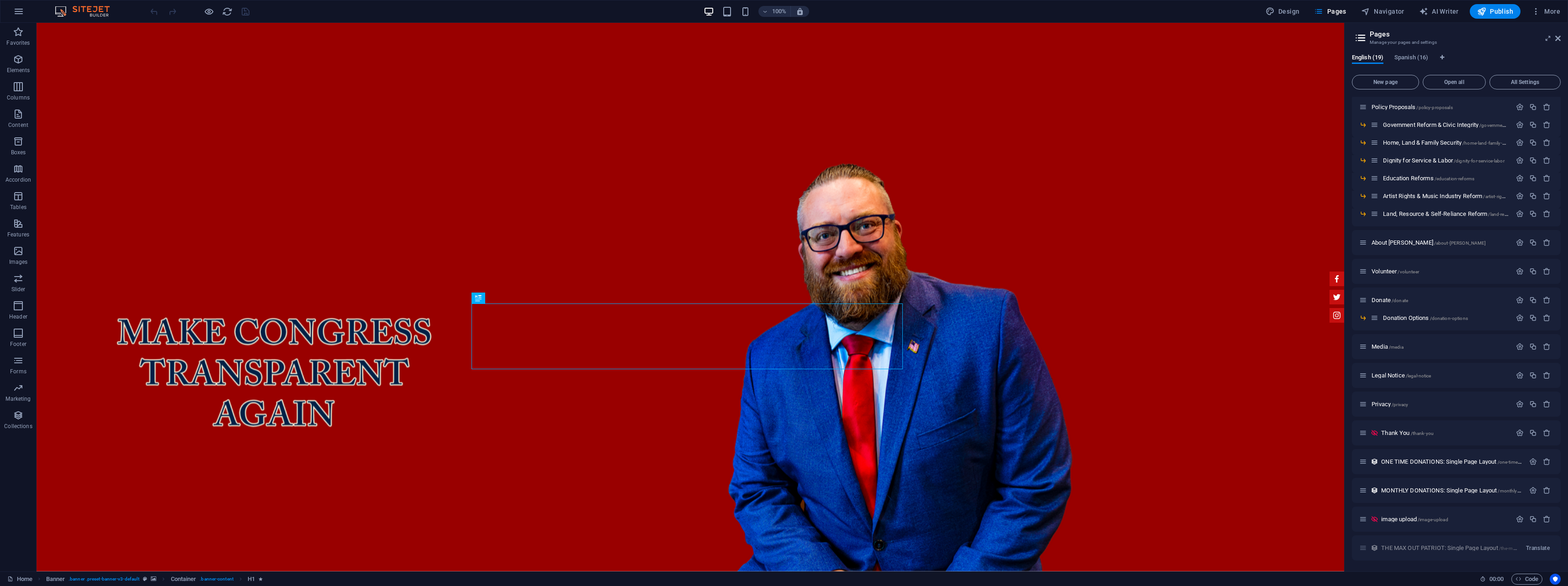
click at [1404, 521] on span "image upload /image-upload" at bounding box center [1415, 519] width 67 height 7
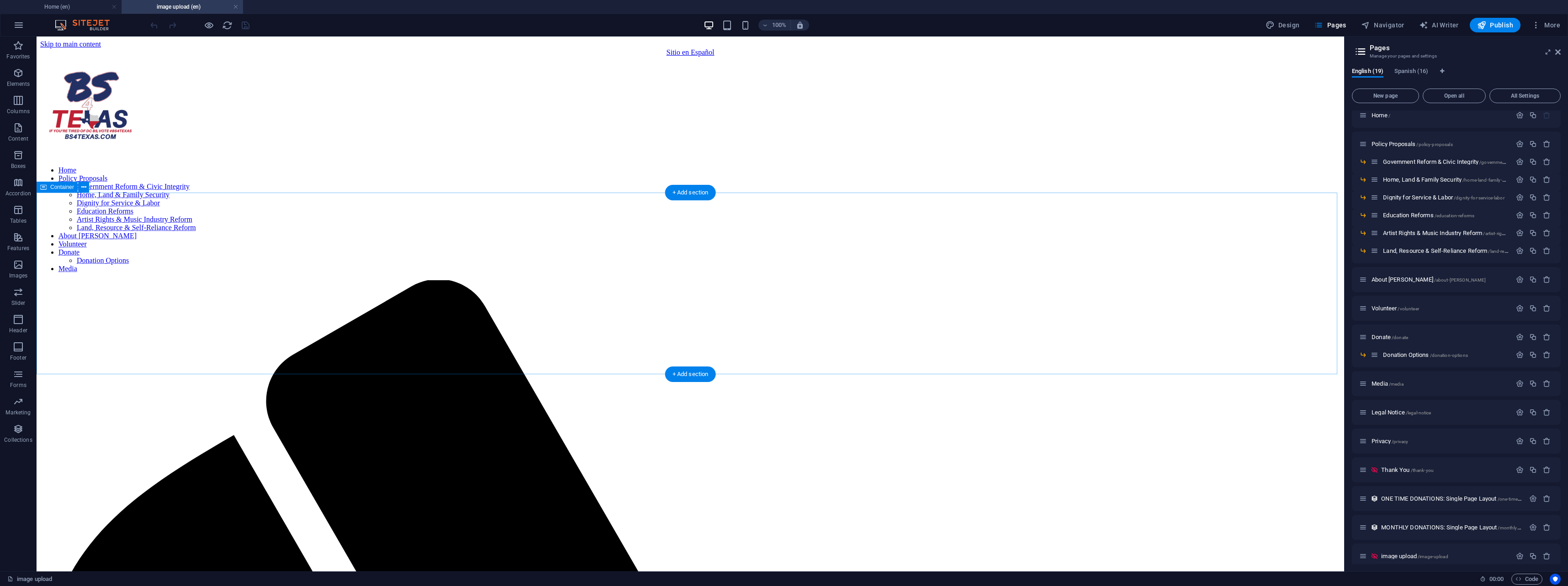
drag, startPoint x: 550, startPoint y: 275, endPoint x: 534, endPoint y: 275, distance: 16.0
click at [19, 48] on icon "button" at bounding box center [19, 46] width 11 height 11
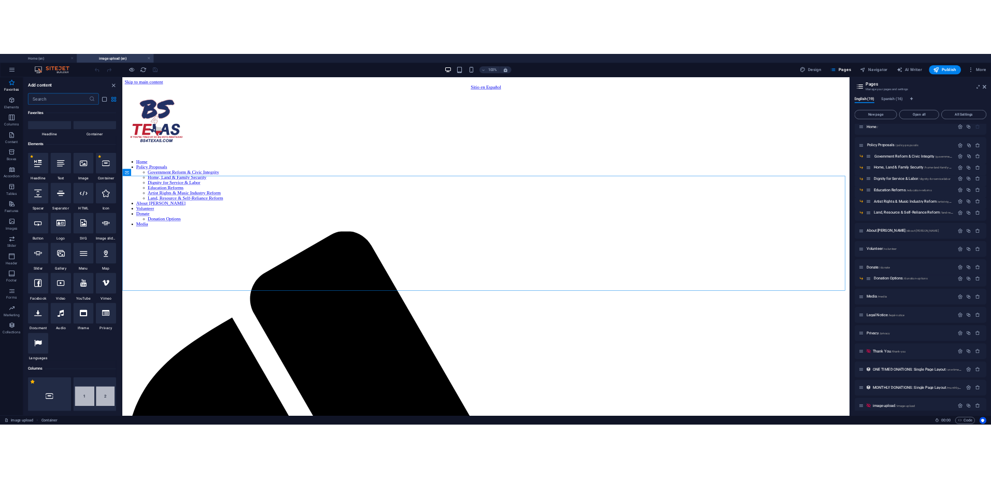
scroll to position [69, 0]
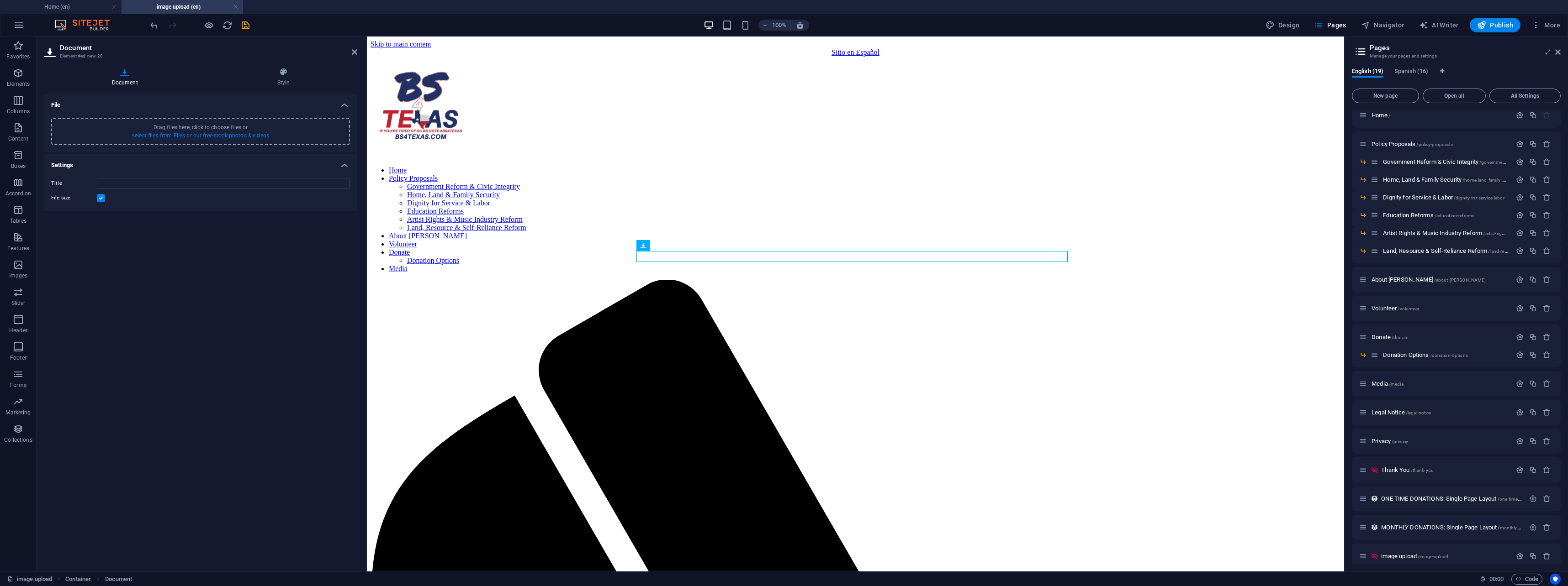
click at [228, 137] on link "select files from Files or our free stock photos & videos" at bounding box center [200, 135] width 137 height 6
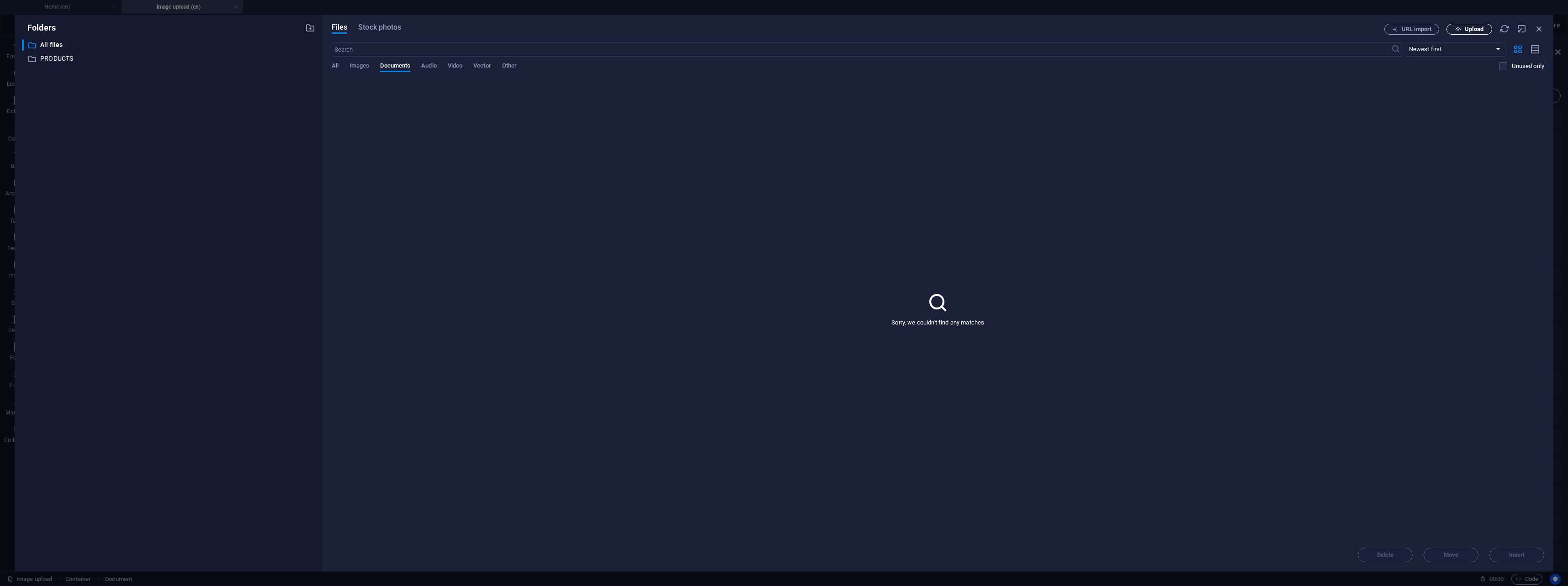
click at [1467, 30] on span "Upload" at bounding box center [1474, 29] width 19 height 5
type input "facebookcoverphoto-nTZwyEeNhLeY50u78oUQ0A.png"
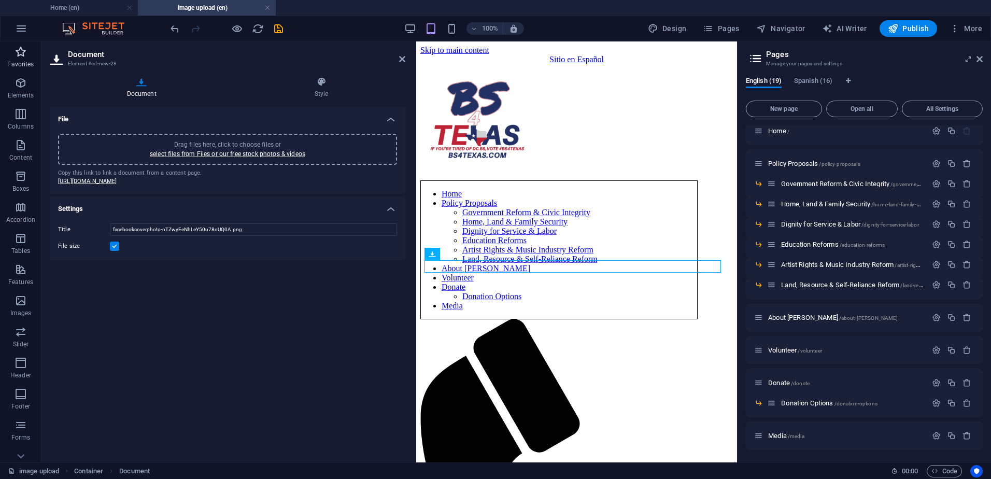
click at [19, 55] on icon "button" at bounding box center [21, 52] width 12 height 12
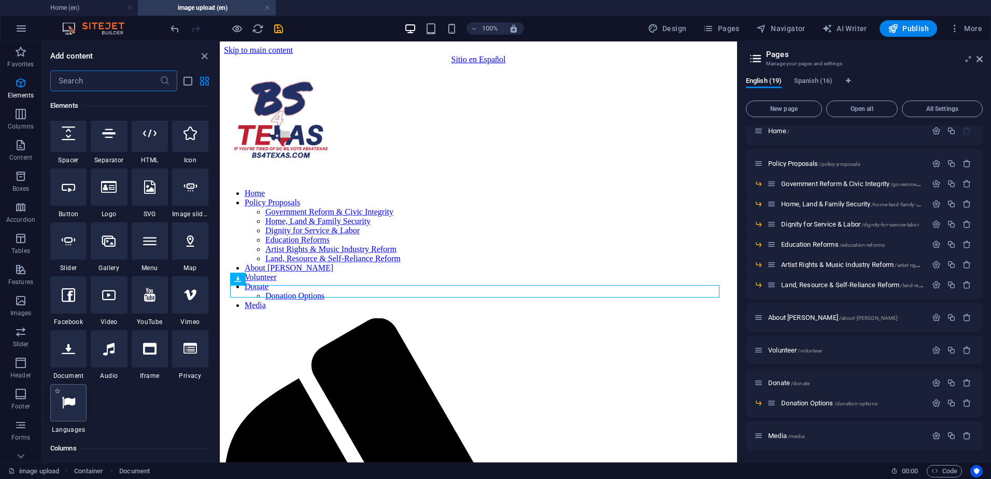
scroll to position [173, 0]
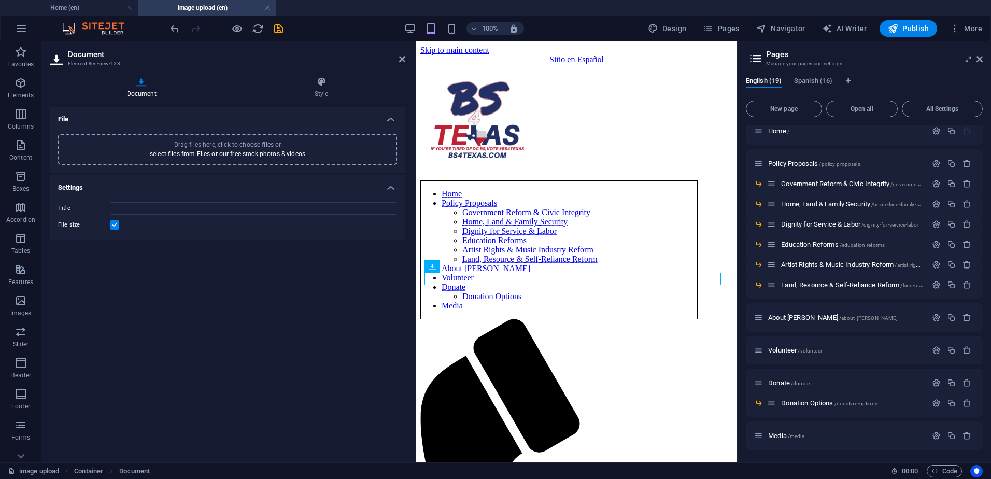
click at [245, 145] on span "Drag files here, click to choose files or select files from Files or our free s…" at bounding box center [227, 149] width 155 height 17
type input "BusinessCardBack-Wbt5_xxiHYwS56rDcEUK3A.png"
click at [24, 61] on p "Favorites" at bounding box center [20, 64] width 26 height 8
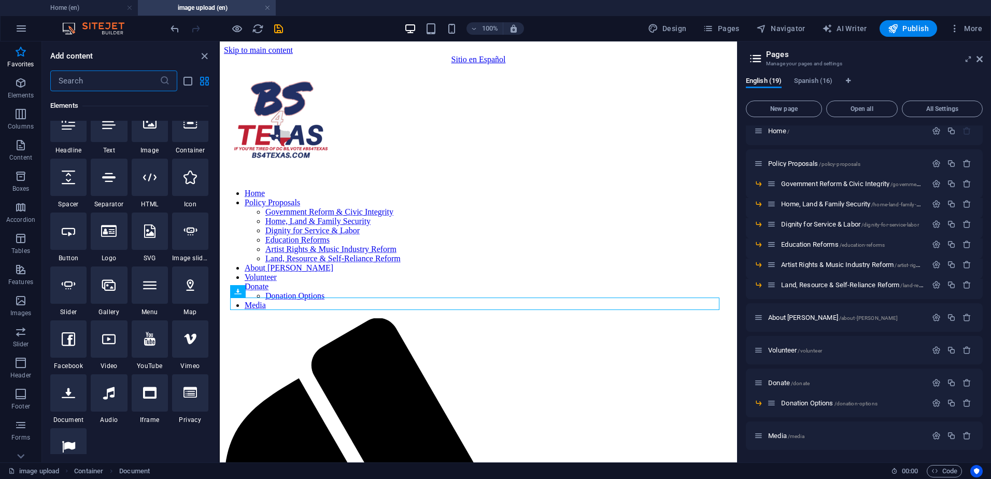
scroll to position [138, 0]
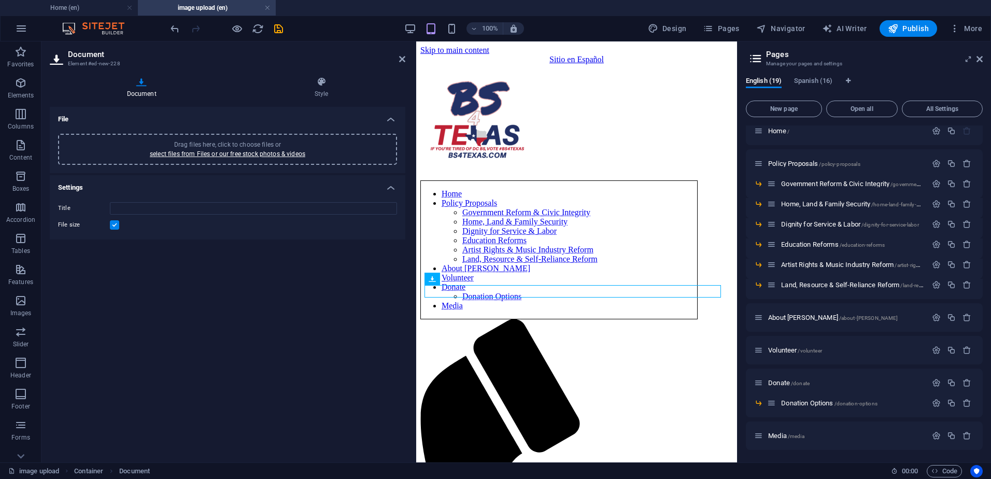
click at [188, 144] on span "Drag files here, click to choose files or select files from Files or our free s…" at bounding box center [227, 149] width 155 height 17
type input "NEWGOLDWATERMARK-NPSmKu9zDMUXf85ktBK4Hg.png"
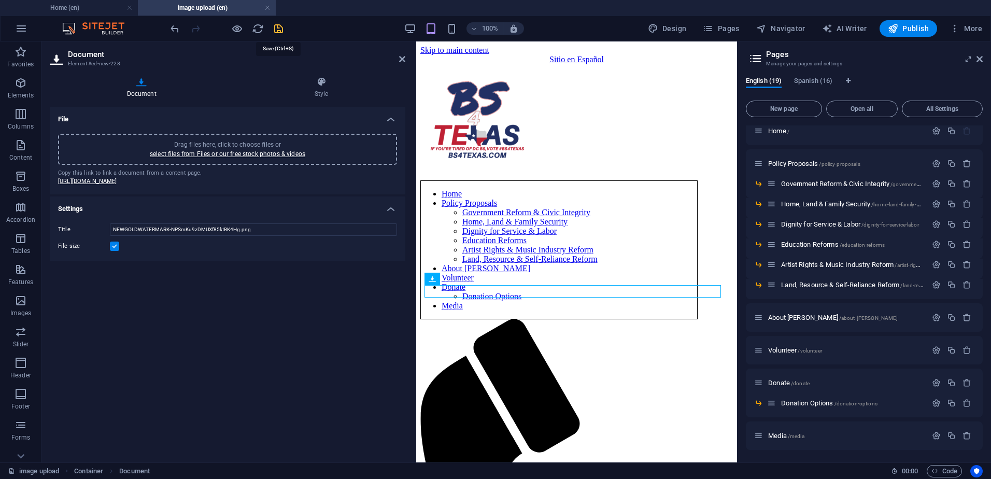
click at [280, 29] on icon "save" at bounding box center [279, 29] width 12 height 12
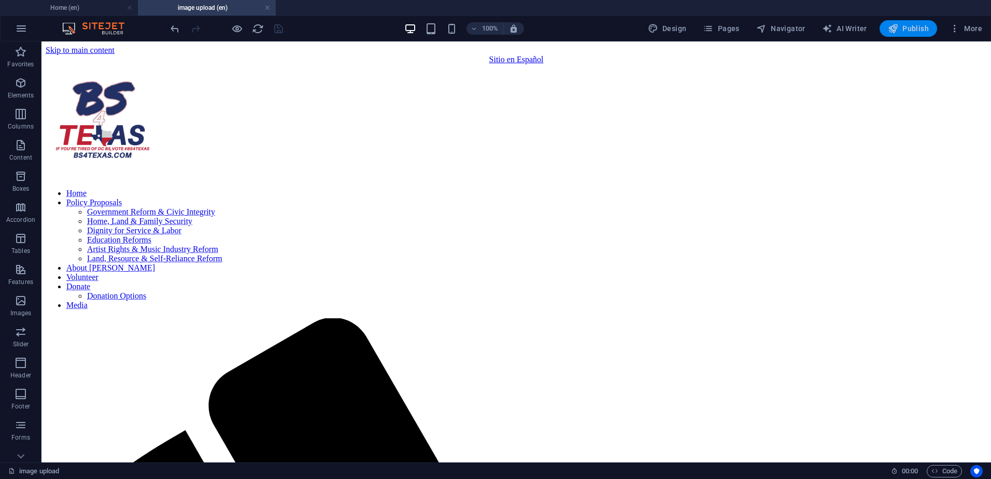
click at [904, 29] on span "Publish" at bounding box center [908, 28] width 41 height 10
